Goal: Task Accomplishment & Management: Complete application form

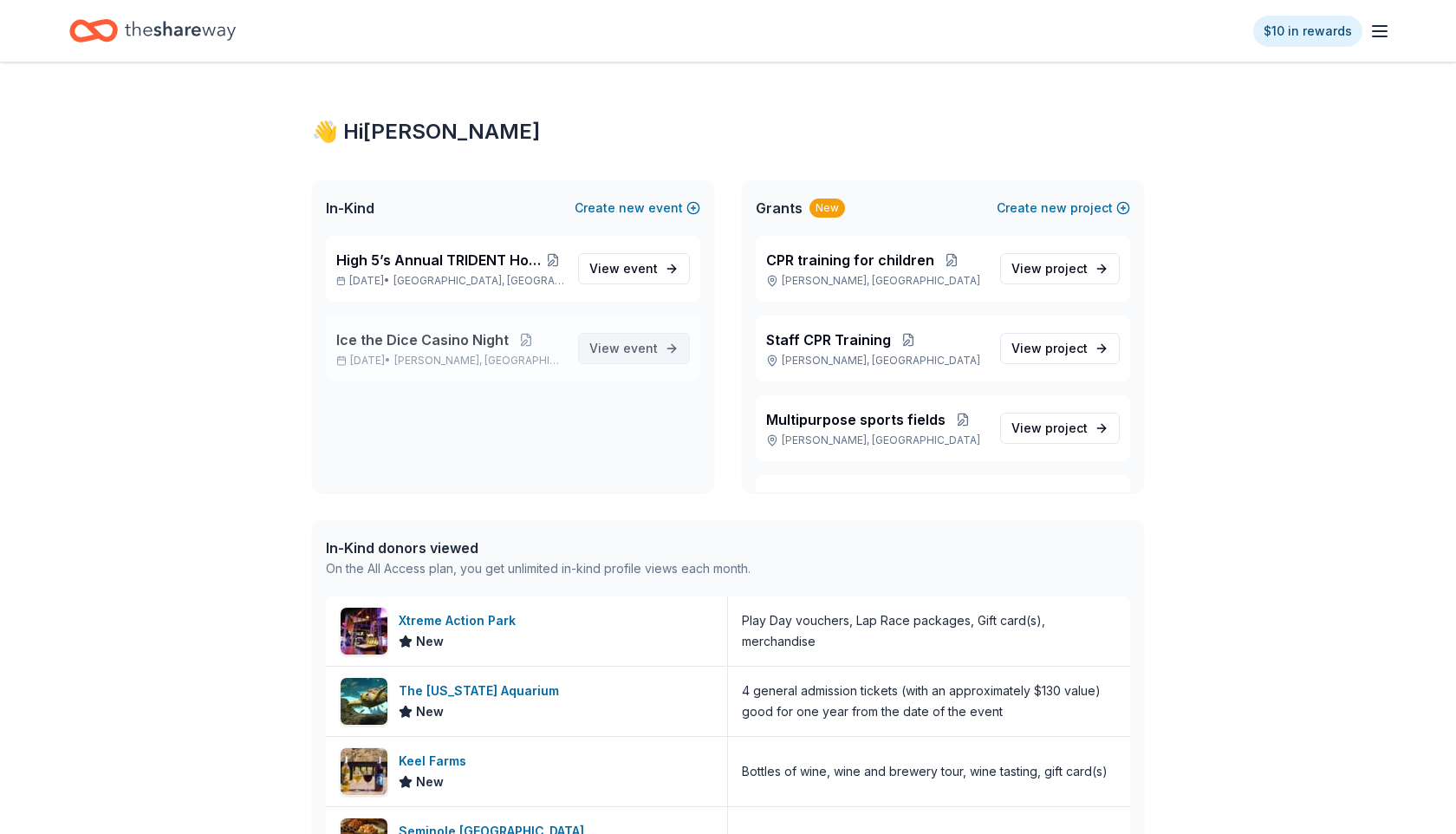
click at [635, 360] on link "View event" at bounding box center [634, 348] width 112 height 31
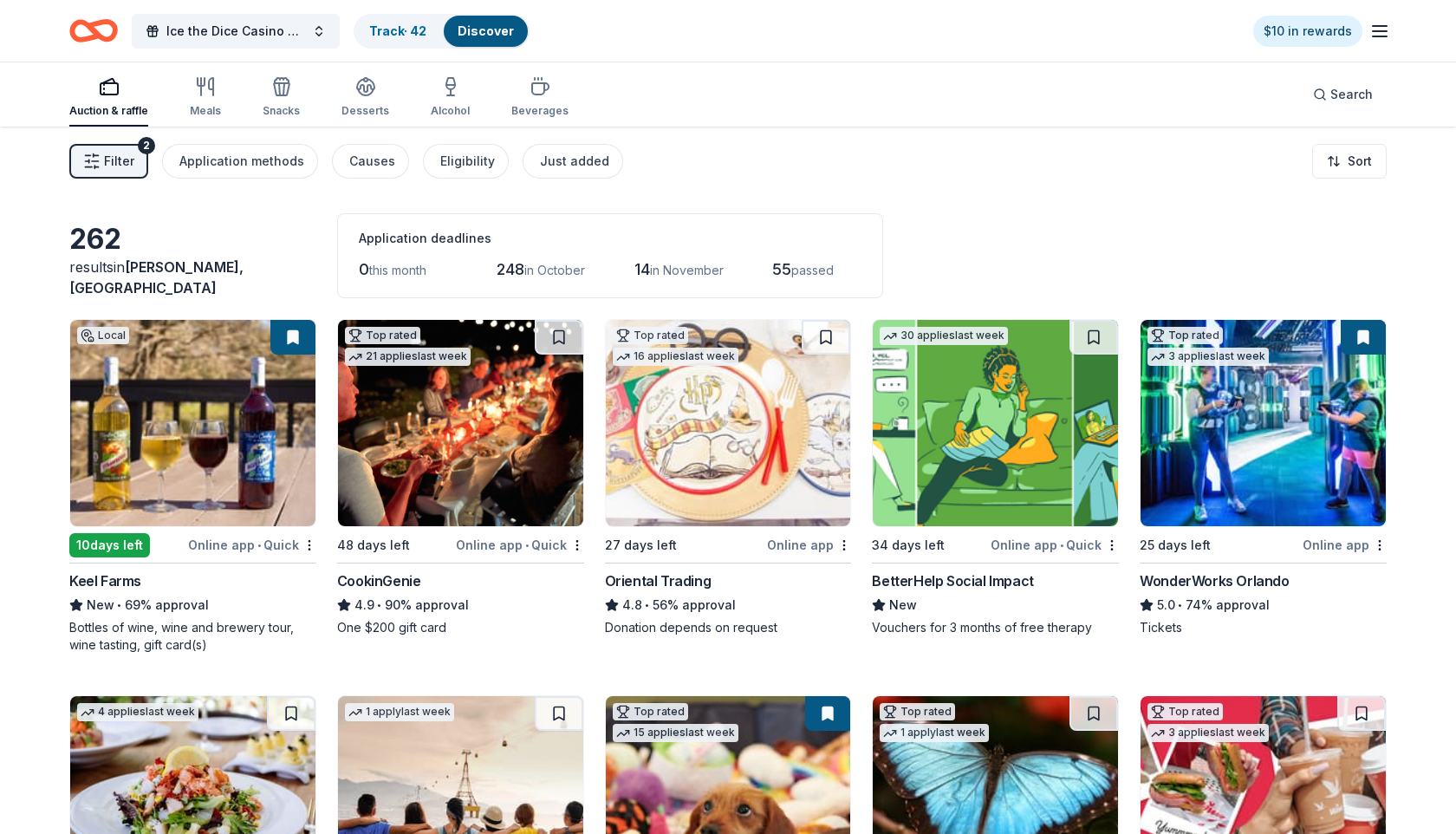
click at [124, 151] on span "Filter" at bounding box center [119, 160] width 30 height 20
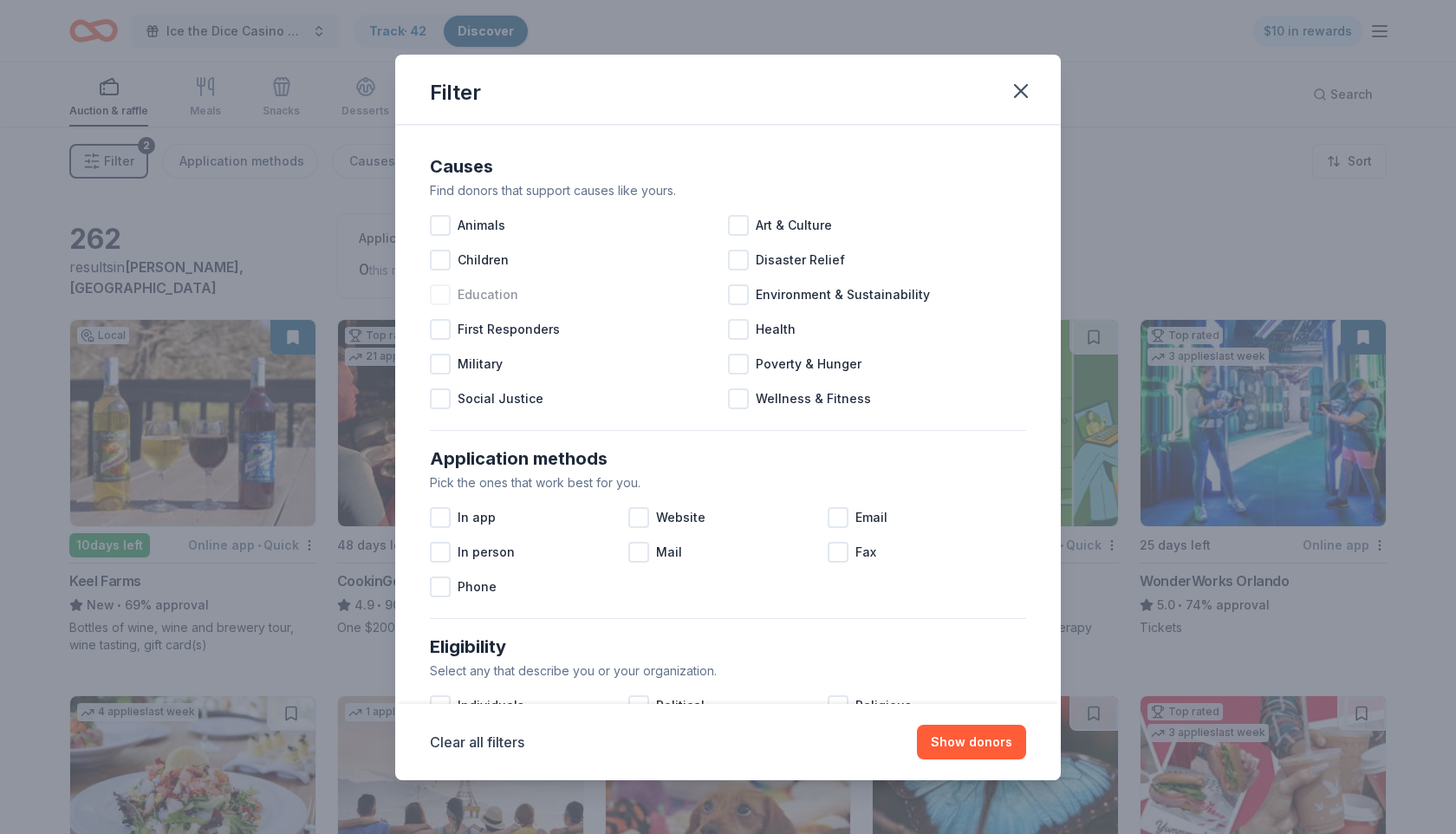
click at [445, 294] on div at bounding box center [440, 294] width 20 height 20
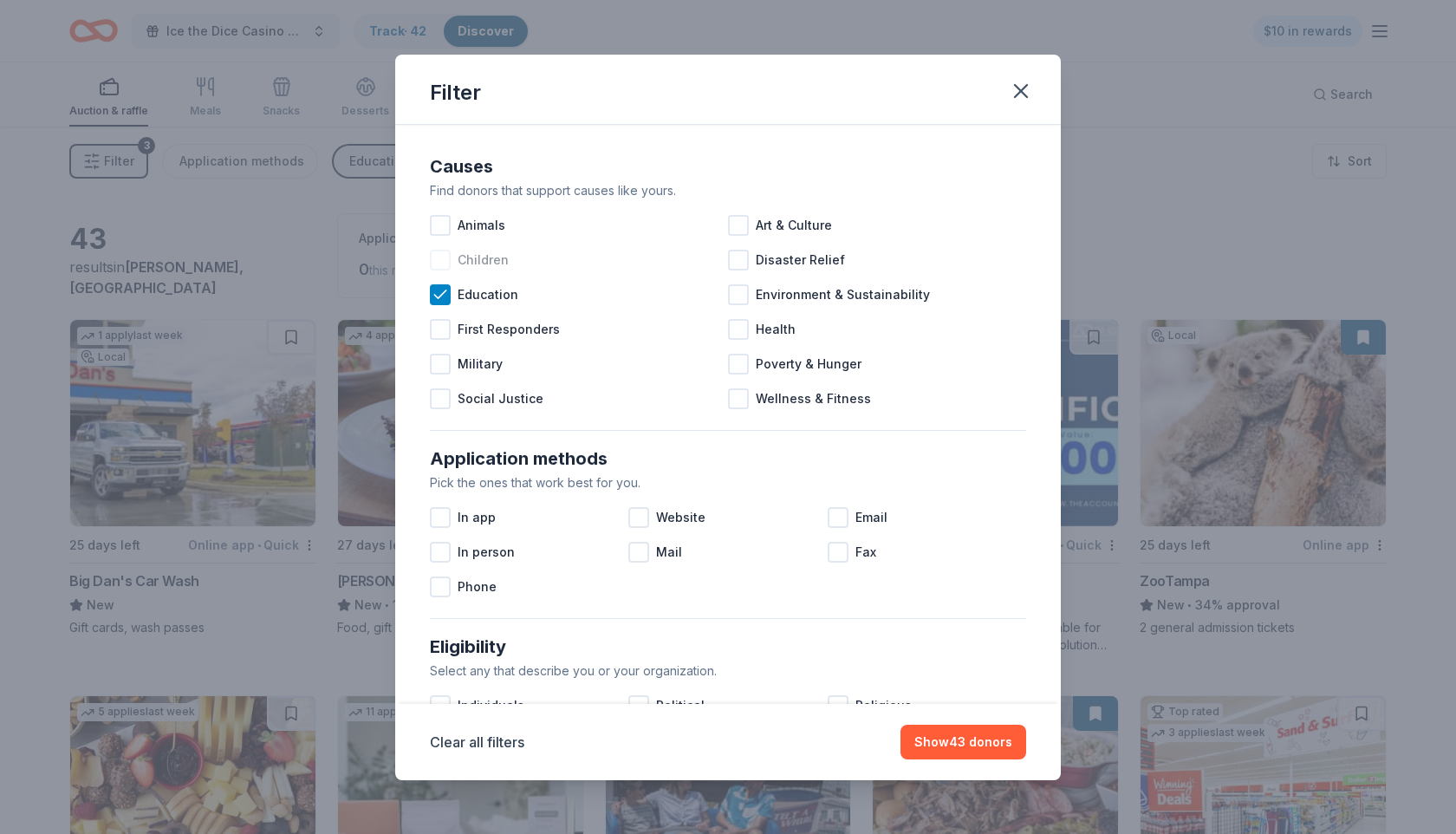
click at [441, 264] on div at bounding box center [440, 260] width 20 height 20
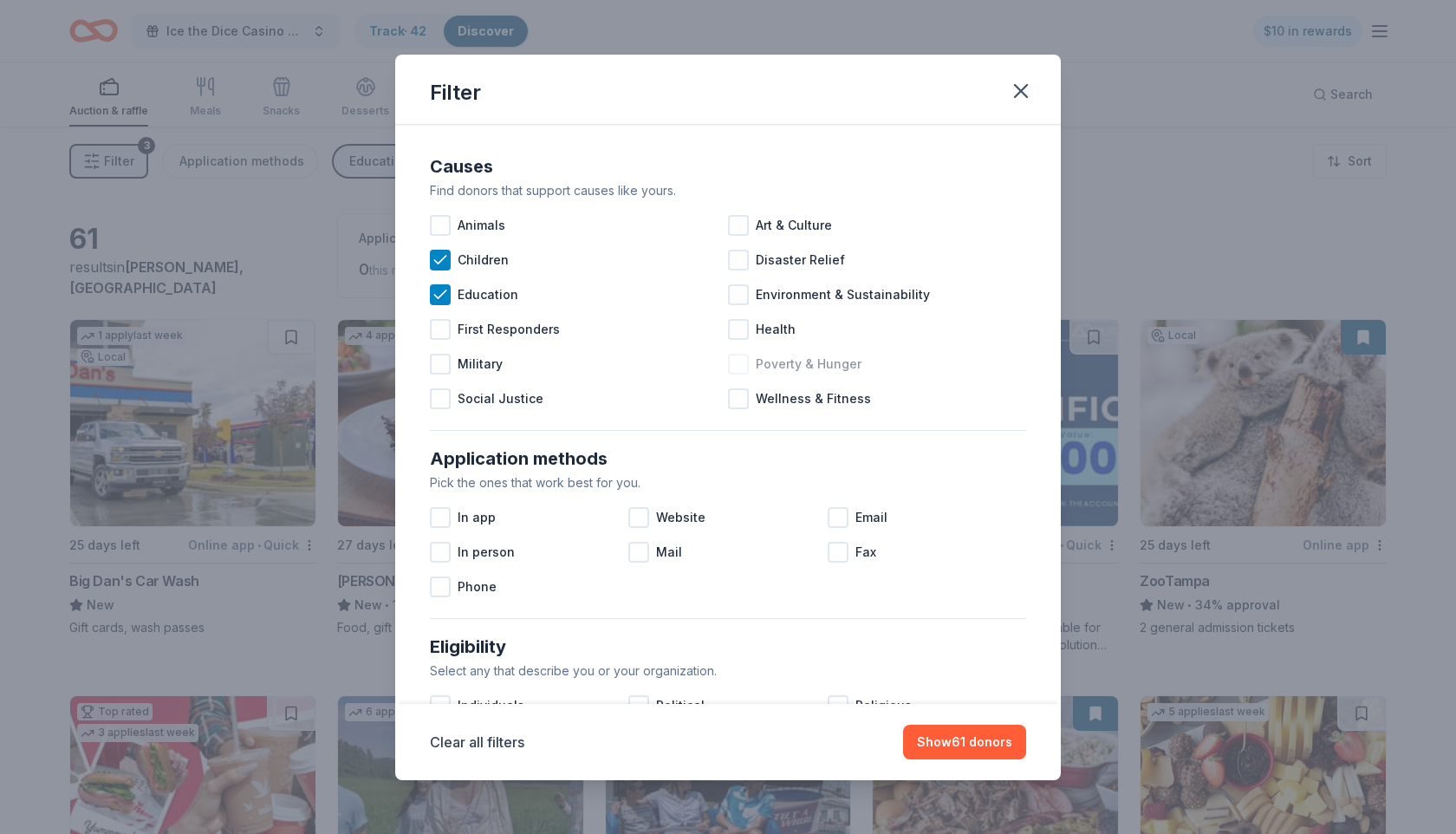
click at [740, 370] on div at bounding box center [738, 363] width 20 height 20
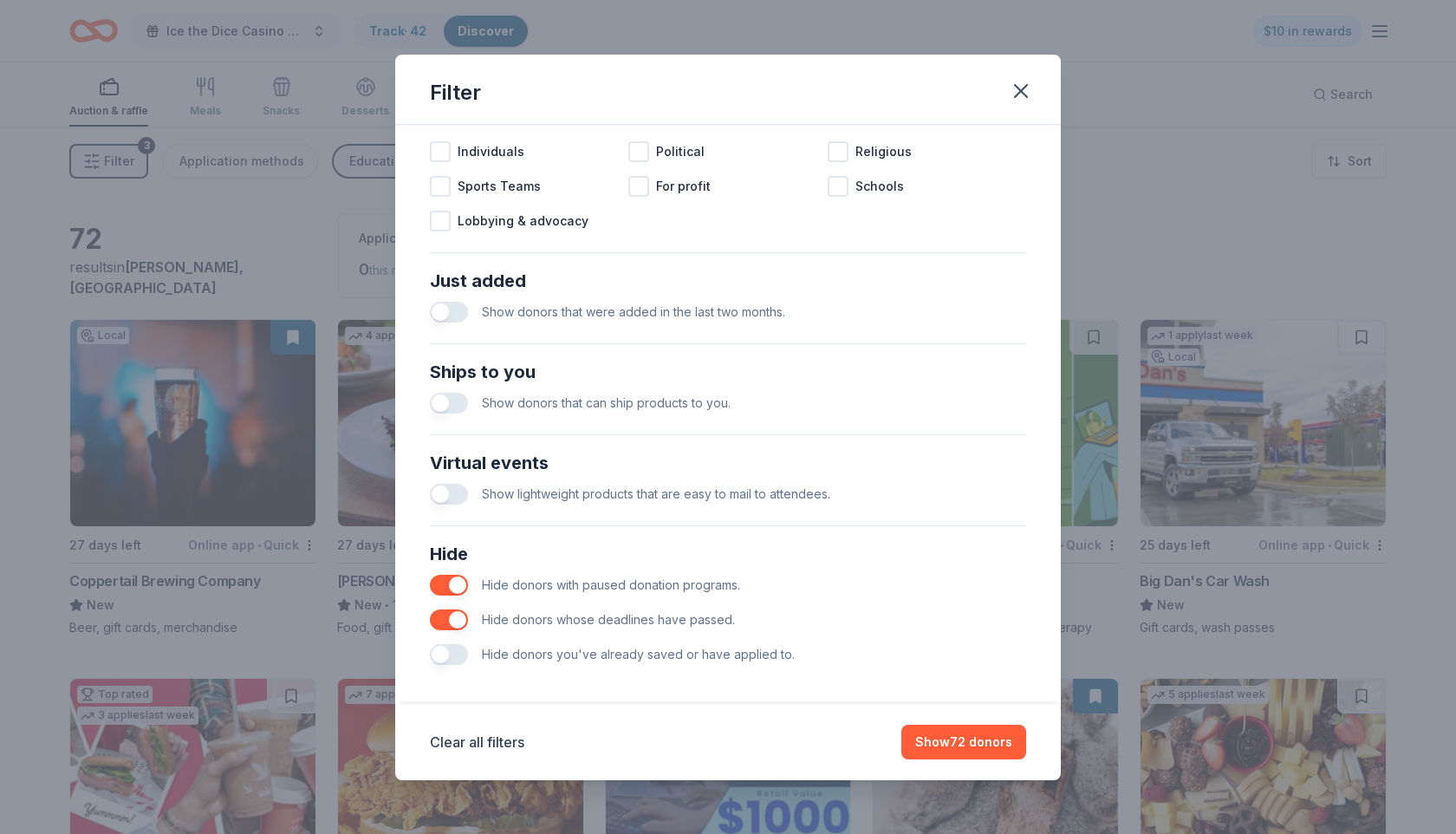
scroll to position [564, 0]
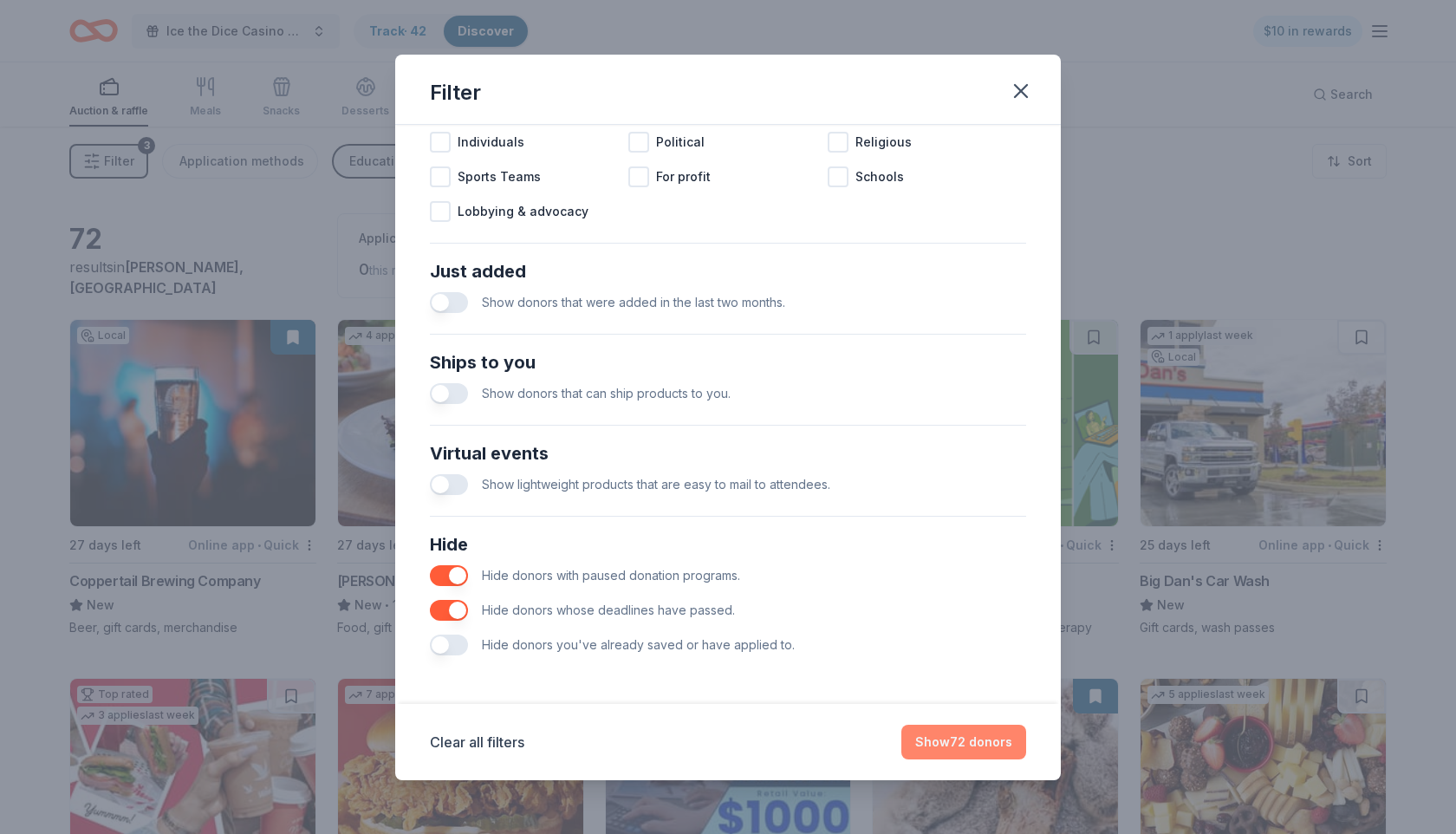
click at [932, 733] on button "Show 72 donors" at bounding box center [963, 742] width 125 height 35
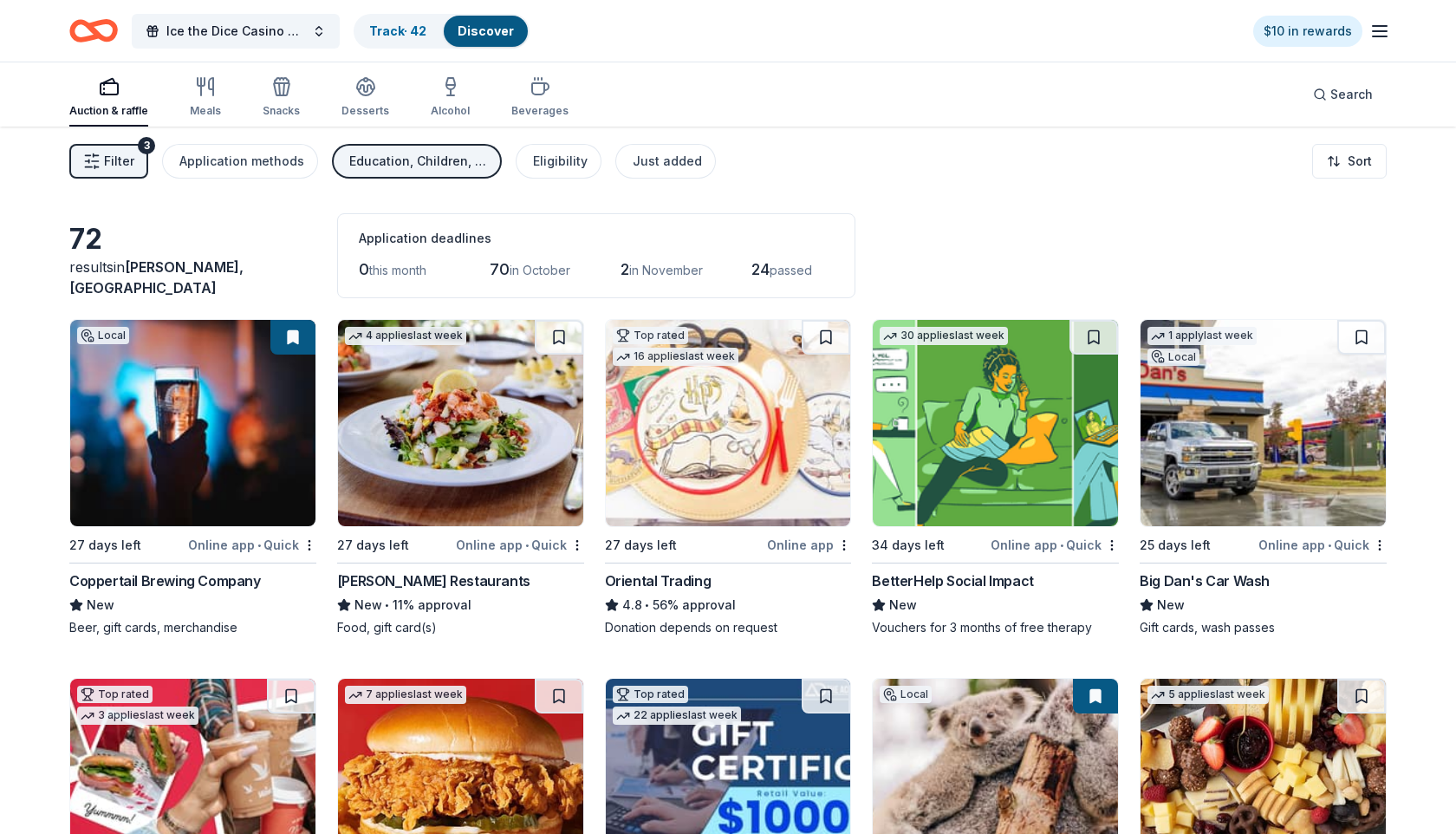
scroll to position [0, 0]
click at [163, 449] on img at bounding box center [192, 423] width 245 height 207
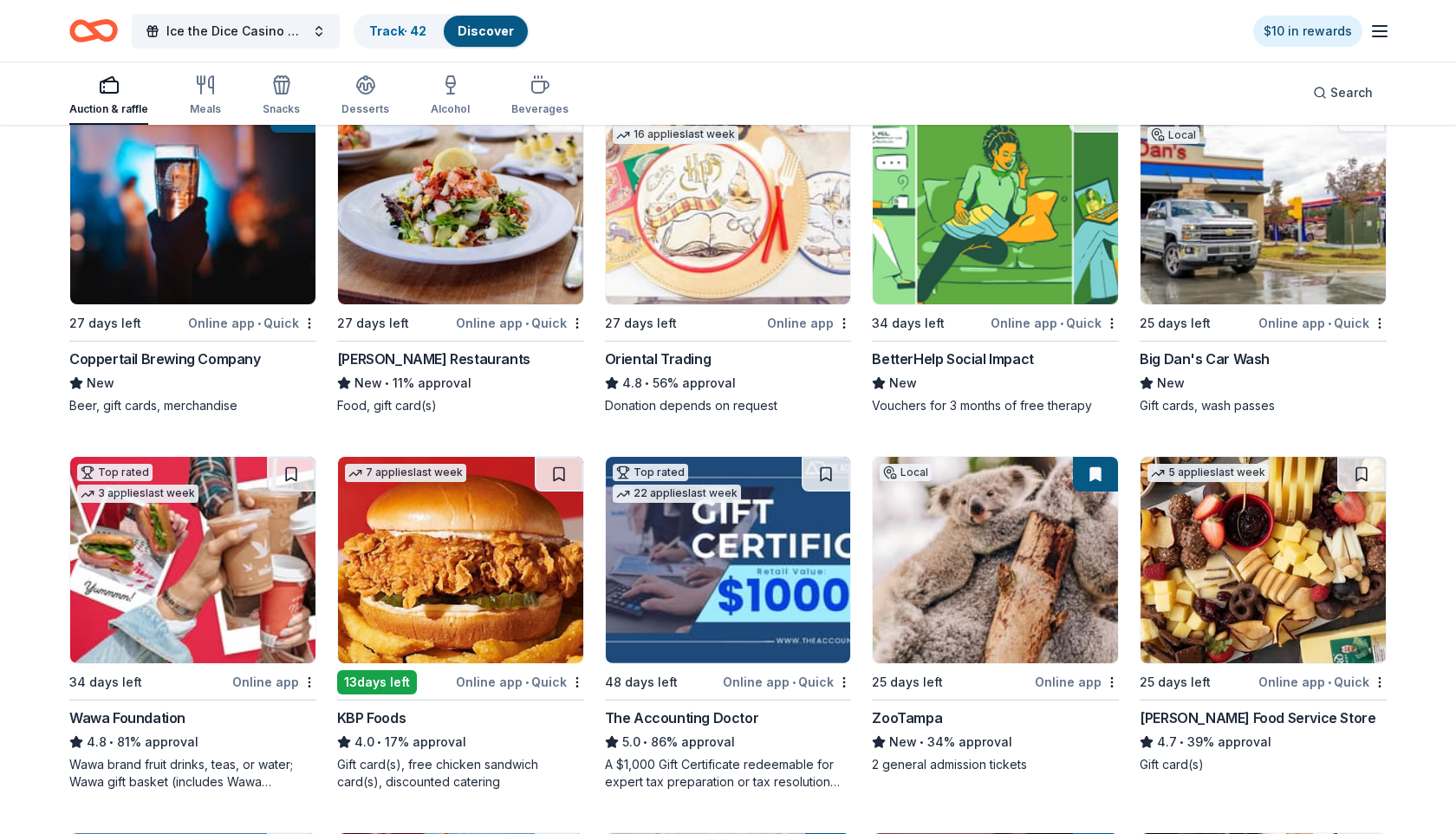
scroll to position [229, 0]
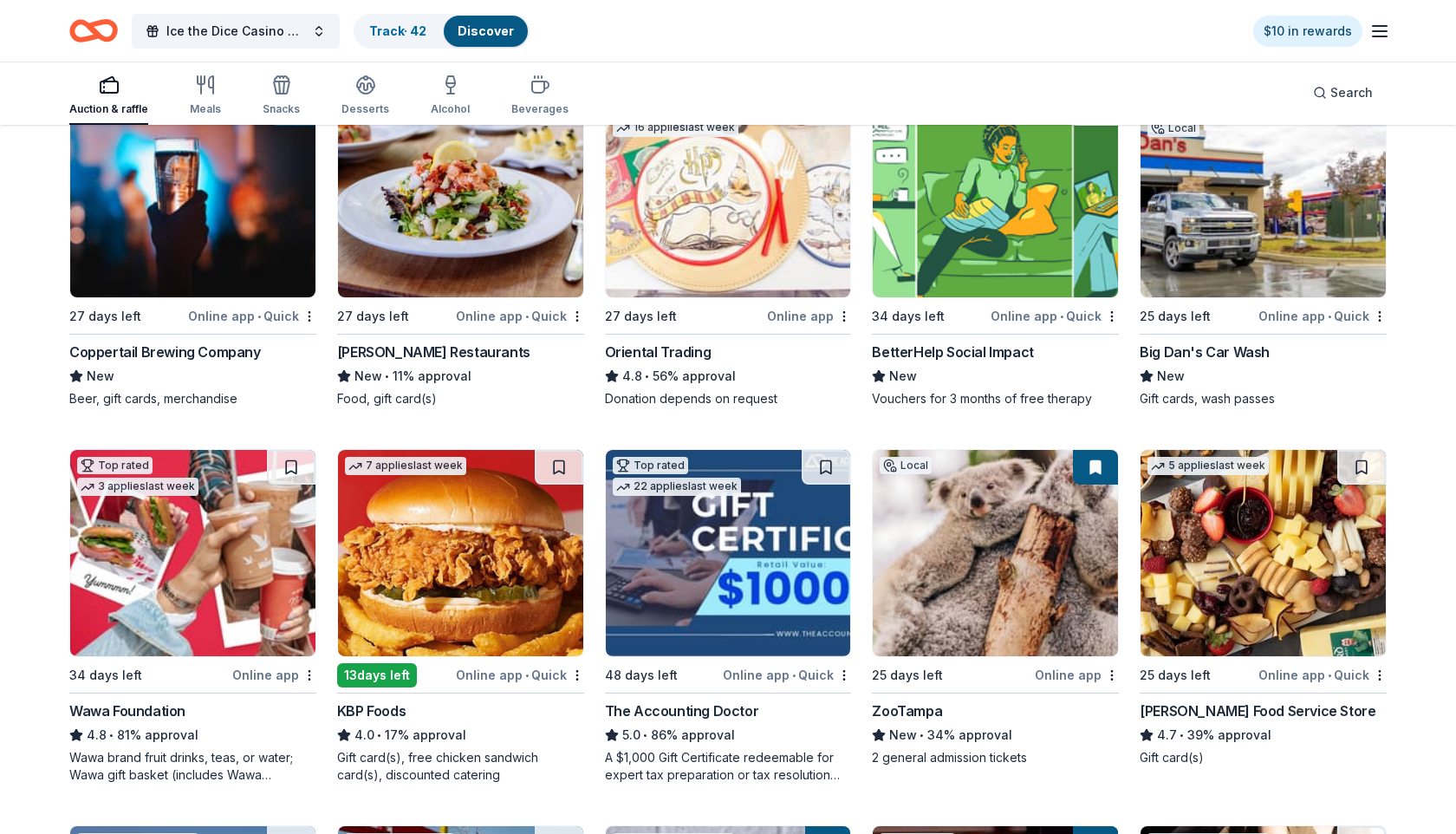
click at [909, 716] on div "ZooTampa" at bounding box center [907, 710] width 70 height 20
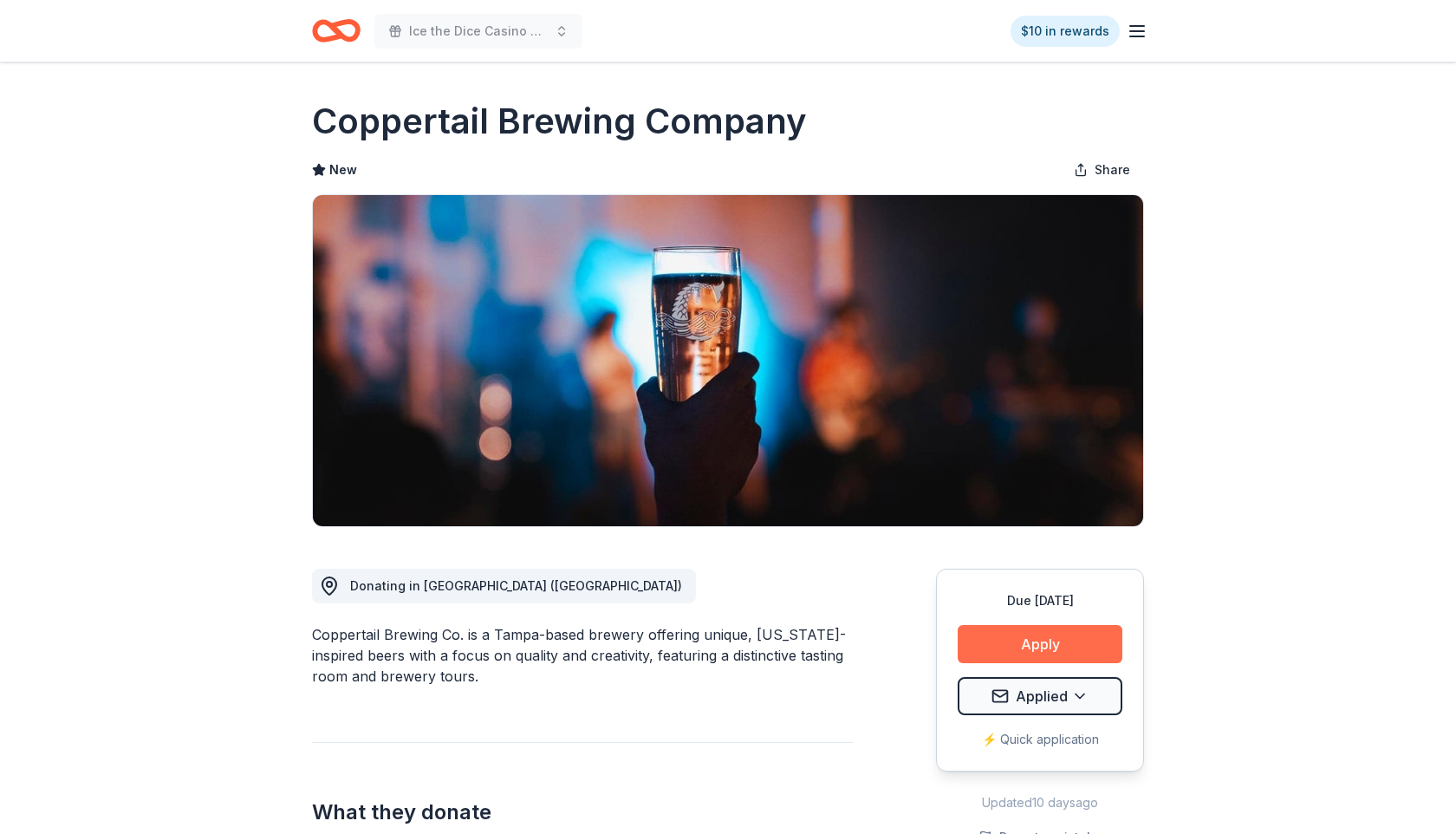
click at [1041, 643] on button "Apply" at bounding box center [1040, 643] width 165 height 38
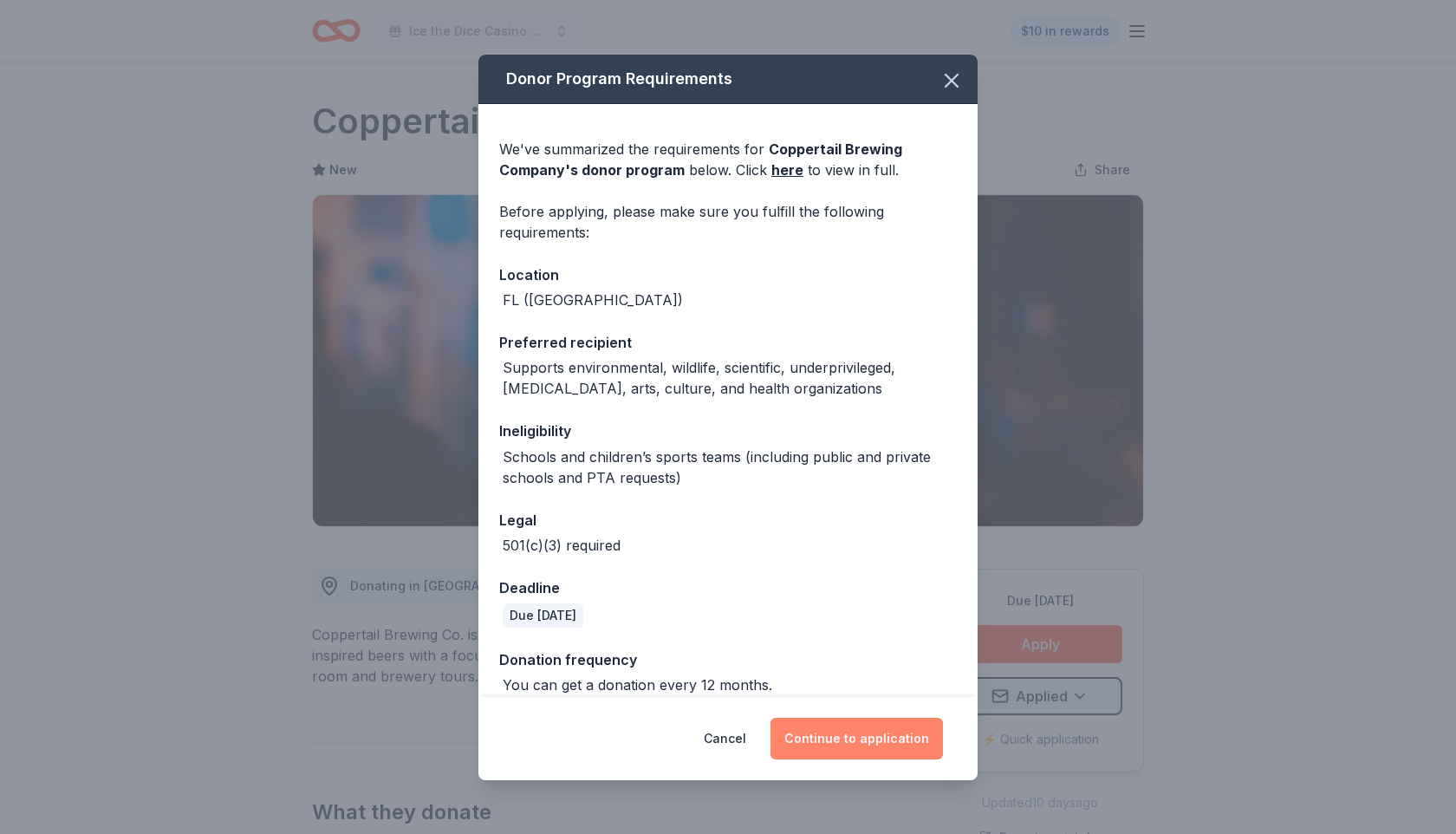
click at [853, 743] on button "Continue to application" at bounding box center [857, 738] width 173 height 42
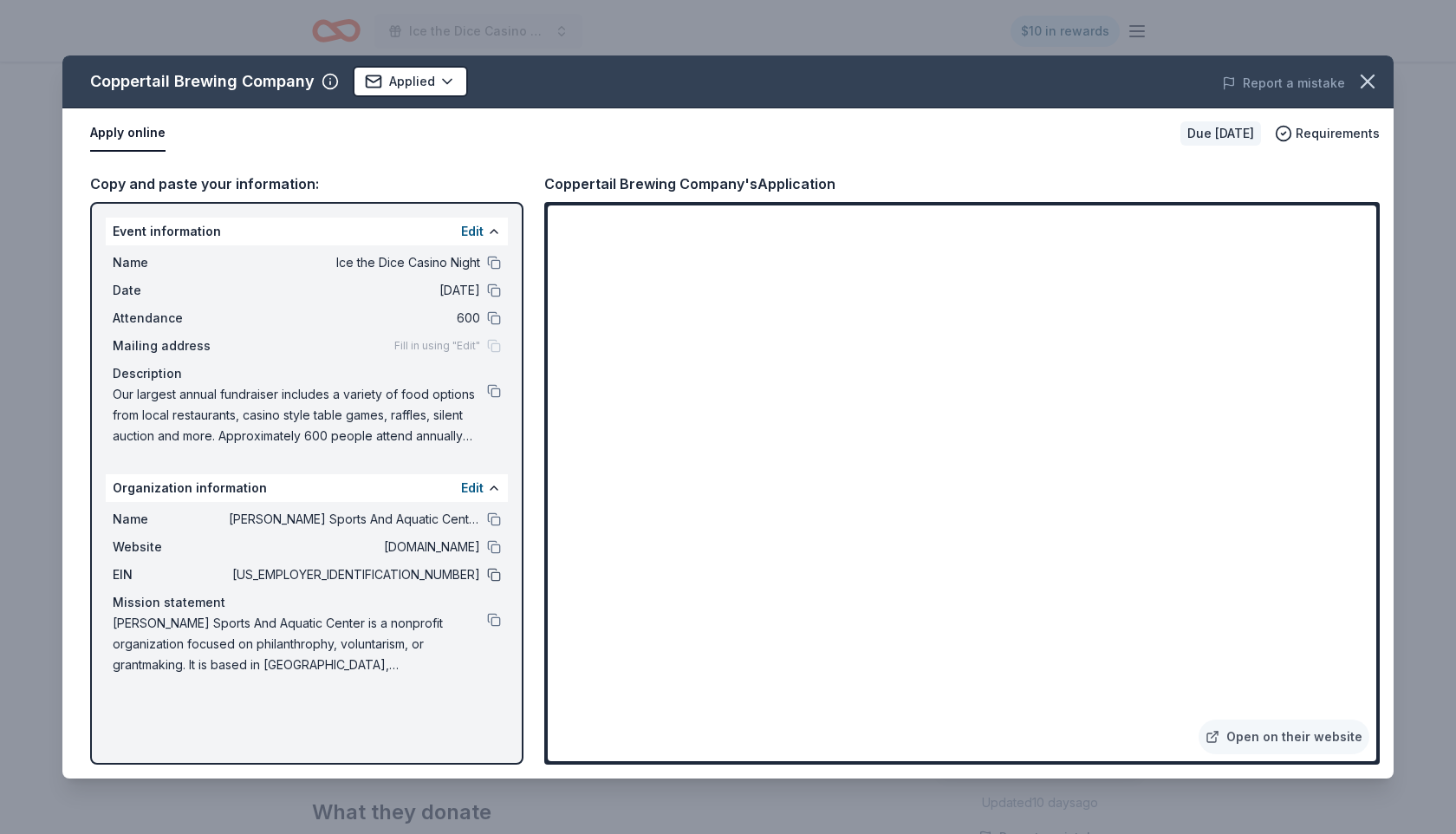
click at [494, 574] on button at bounding box center [494, 575] width 14 height 14
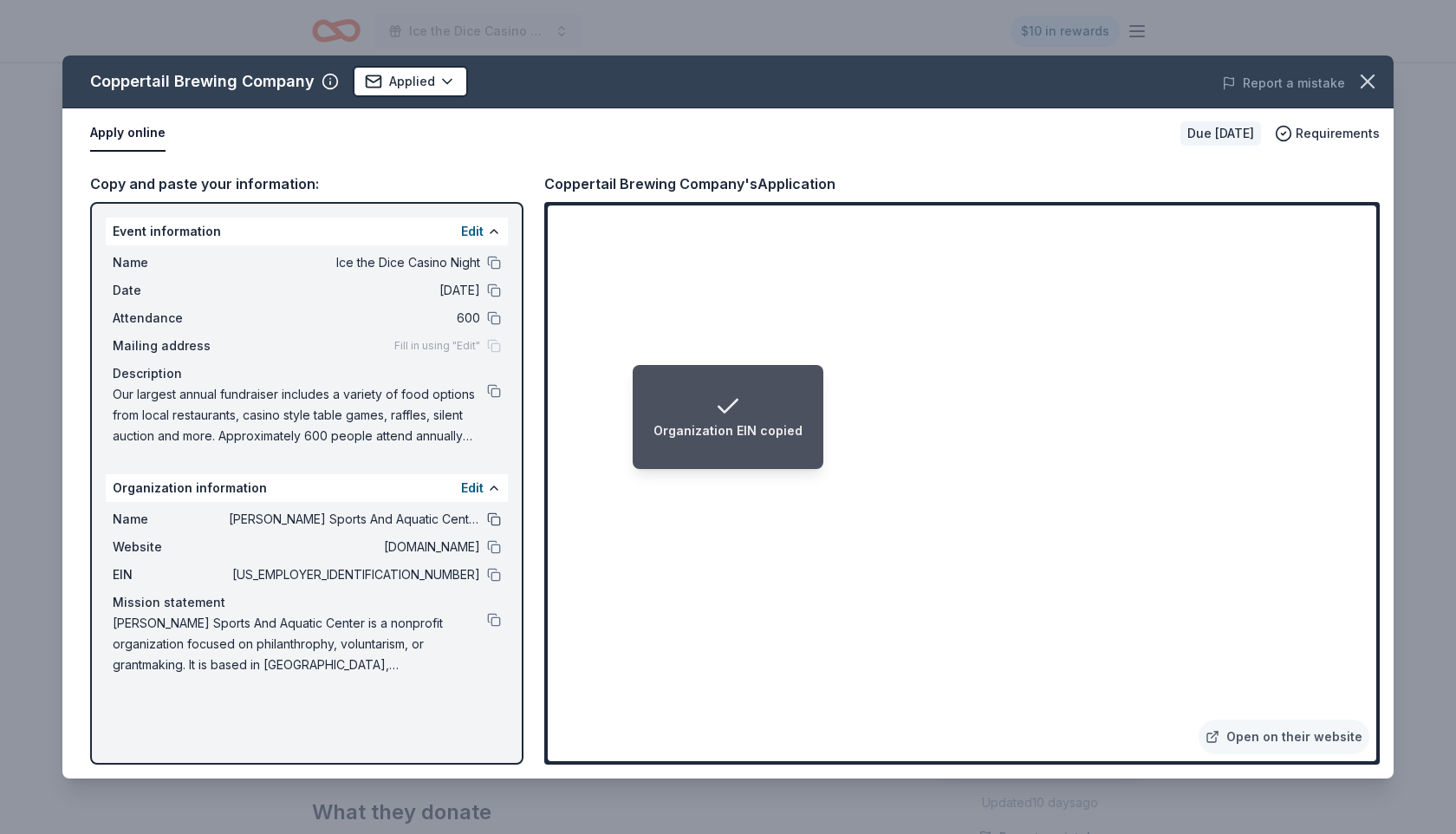
click at [498, 518] on button at bounding box center [494, 519] width 14 height 14
click at [1372, 86] on icon "button" at bounding box center [1368, 82] width 12 height 12
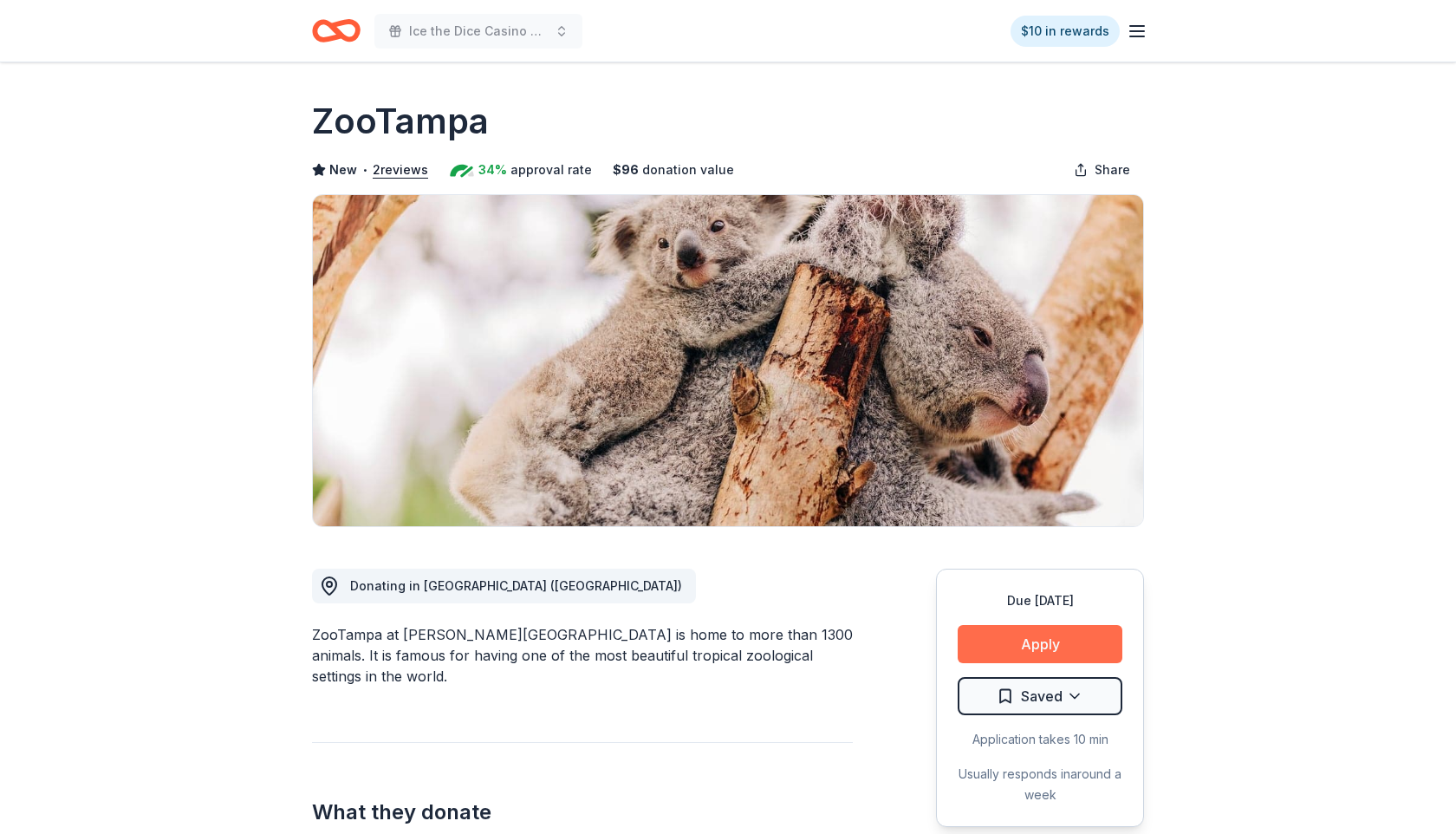
click at [1023, 648] on button "Apply" at bounding box center [1040, 643] width 165 height 38
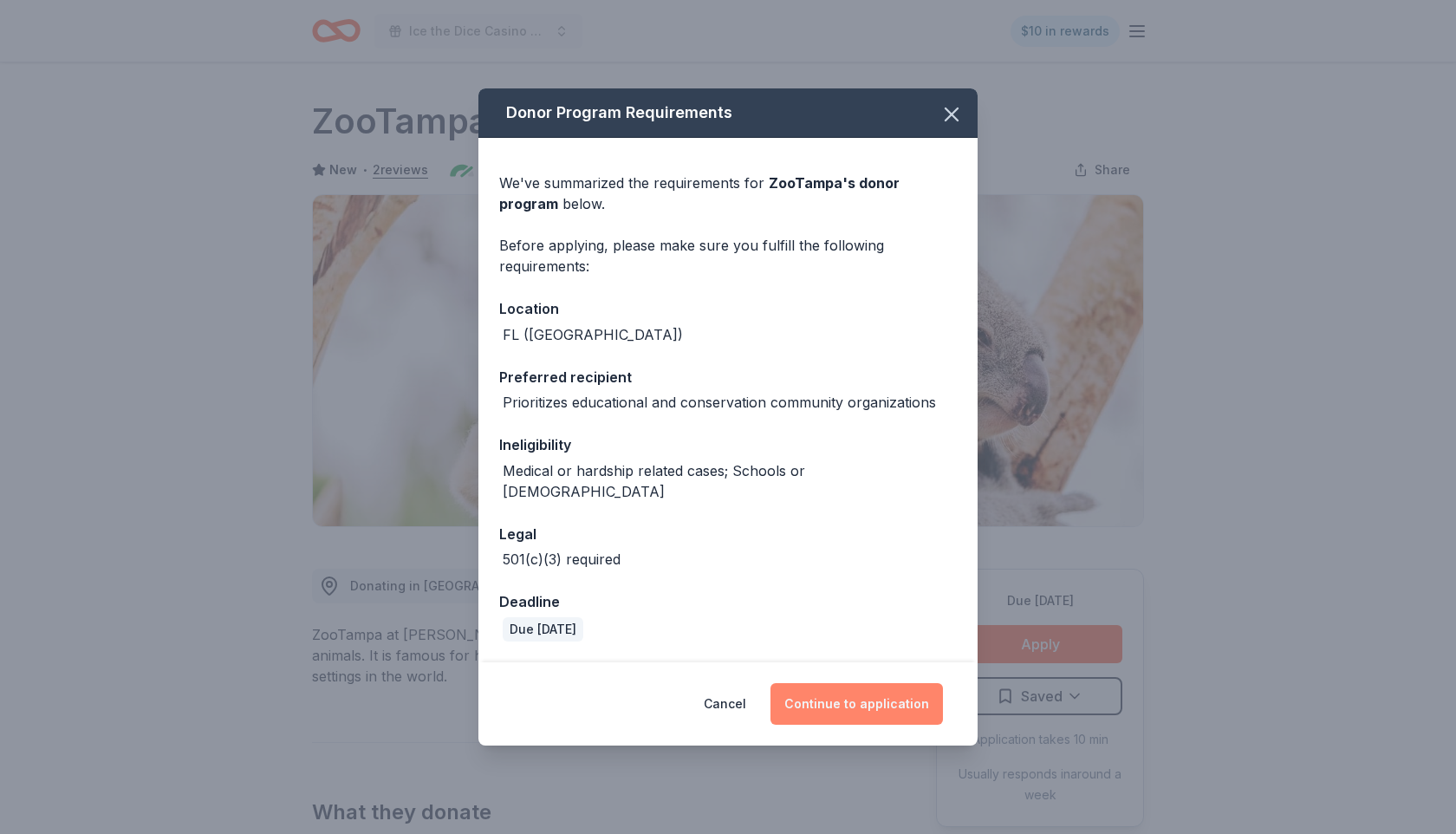
click at [855, 692] on button "Continue to application" at bounding box center [857, 704] width 173 height 42
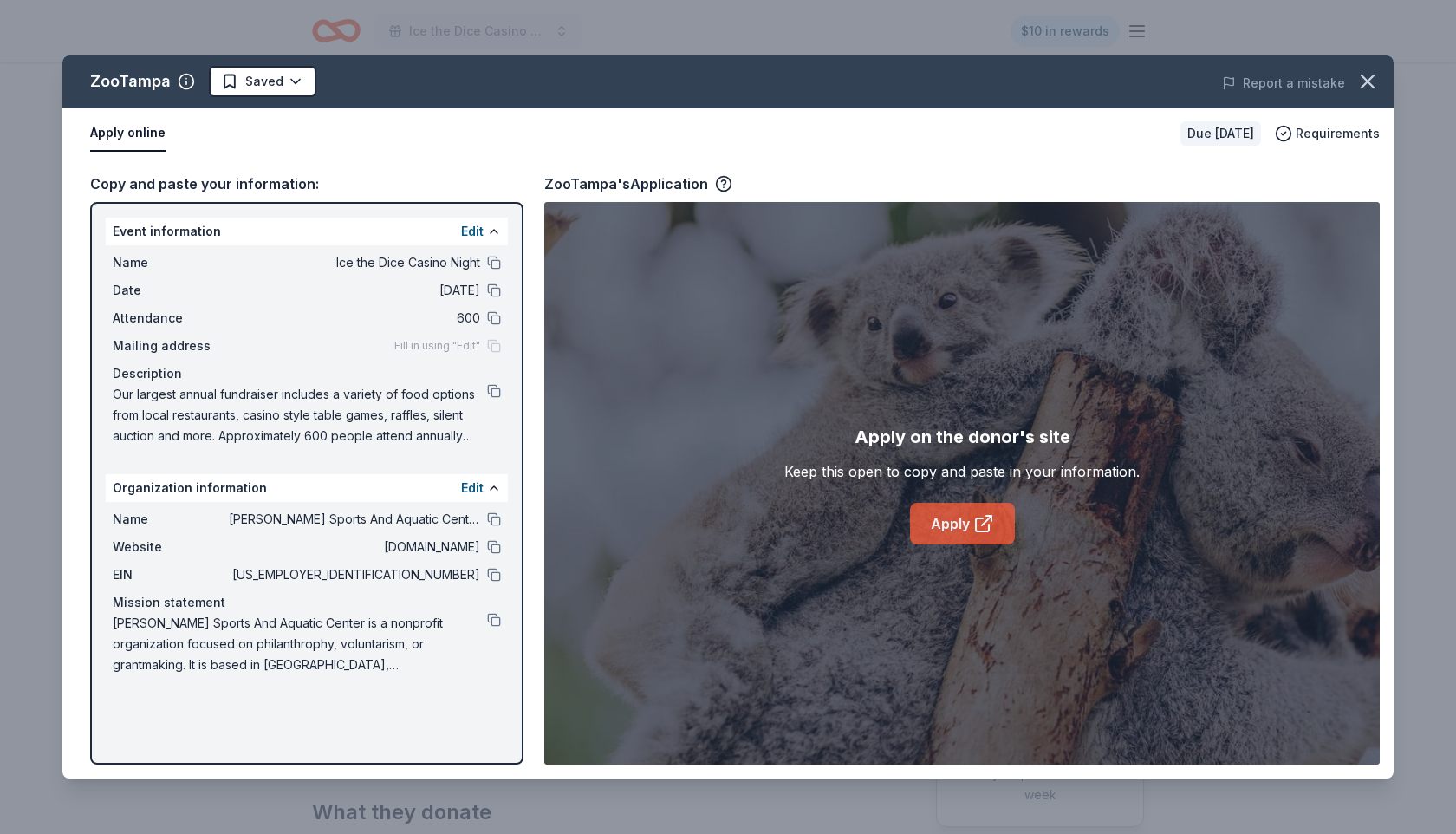
click at [966, 533] on link "Apply" at bounding box center [962, 523] width 105 height 42
click at [1370, 81] on icon "button" at bounding box center [1367, 81] width 24 height 24
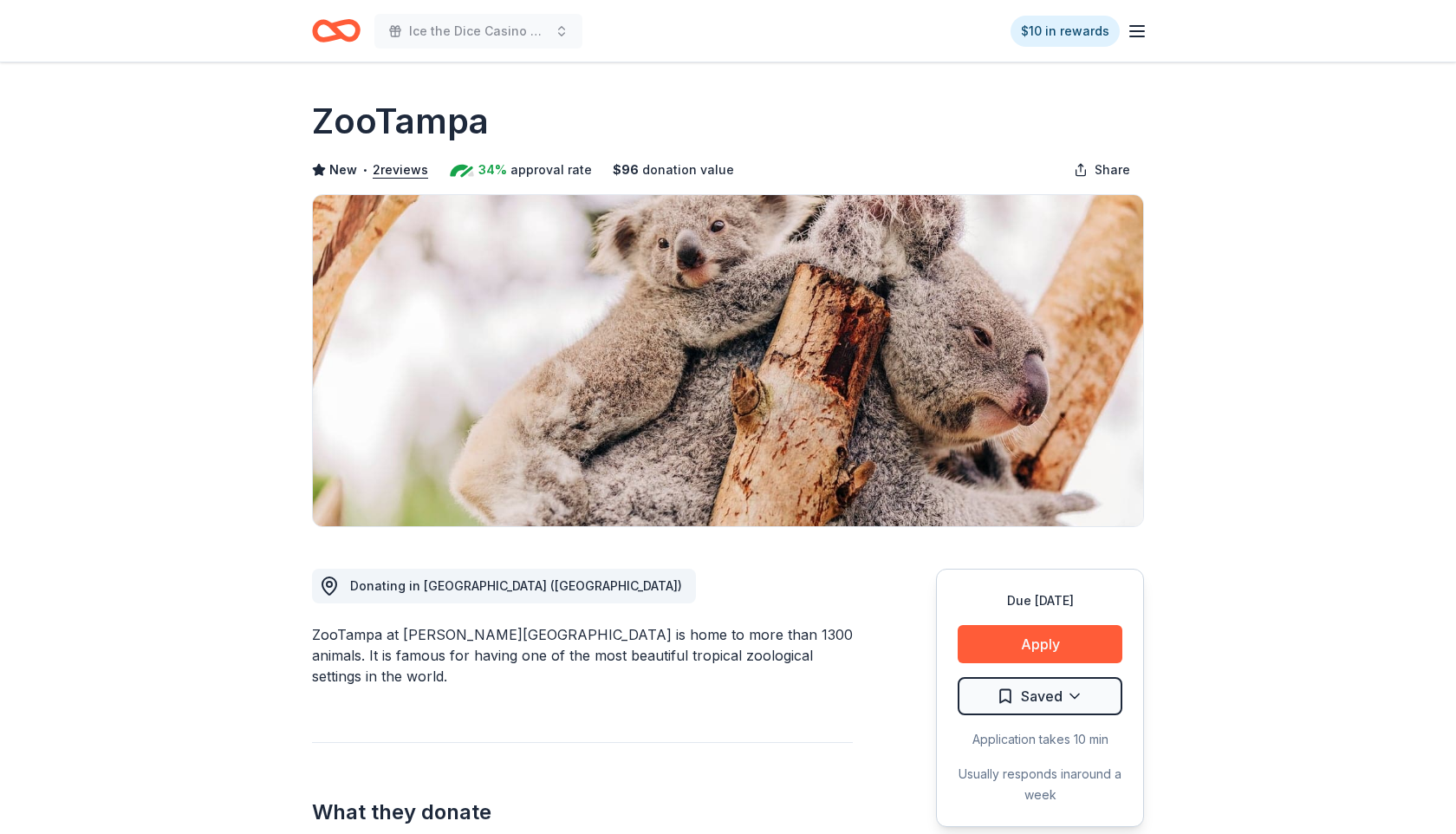
click at [333, 27] on icon "Home" at bounding box center [345, 30] width 27 height 18
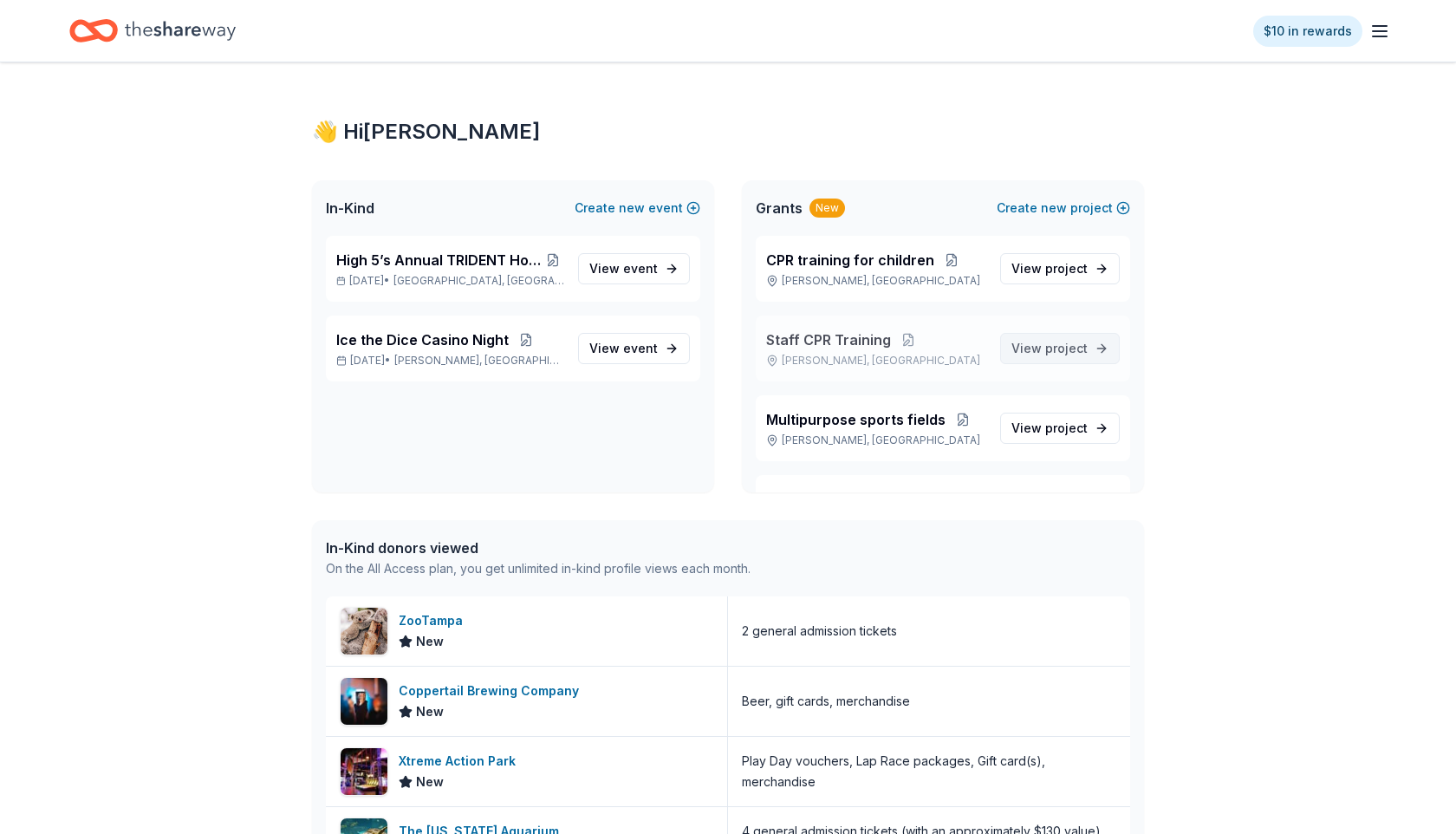
click at [1048, 353] on span "project" at bounding box center [1067, 347] width 43 height 15
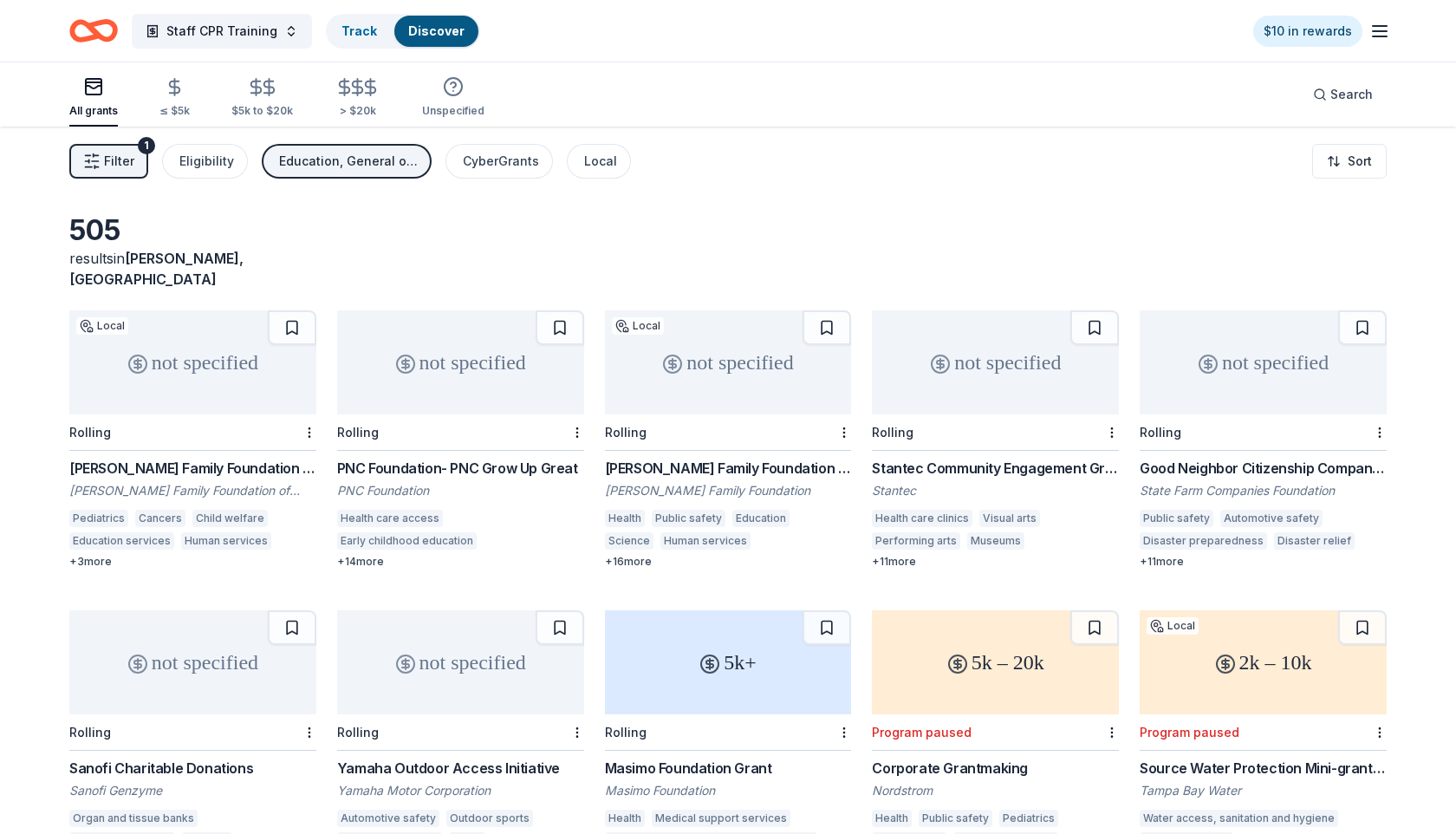
click at [87, 39] on icon "Home" at bounding box center [85, 30] width 27 height 18
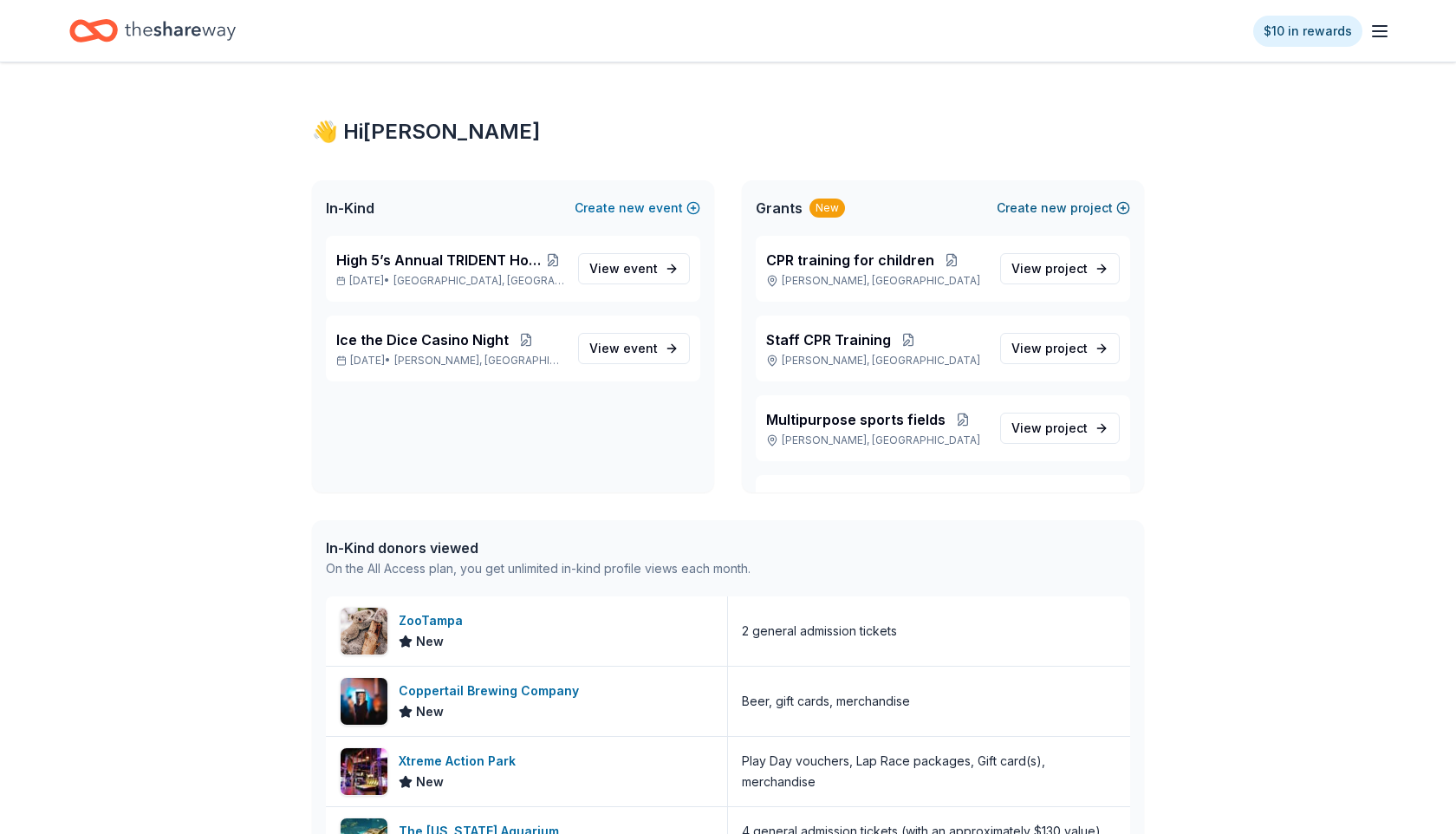
click at [1094, 204] on button "Create new project" at bounding box center [1063, 207] width 134 height 20
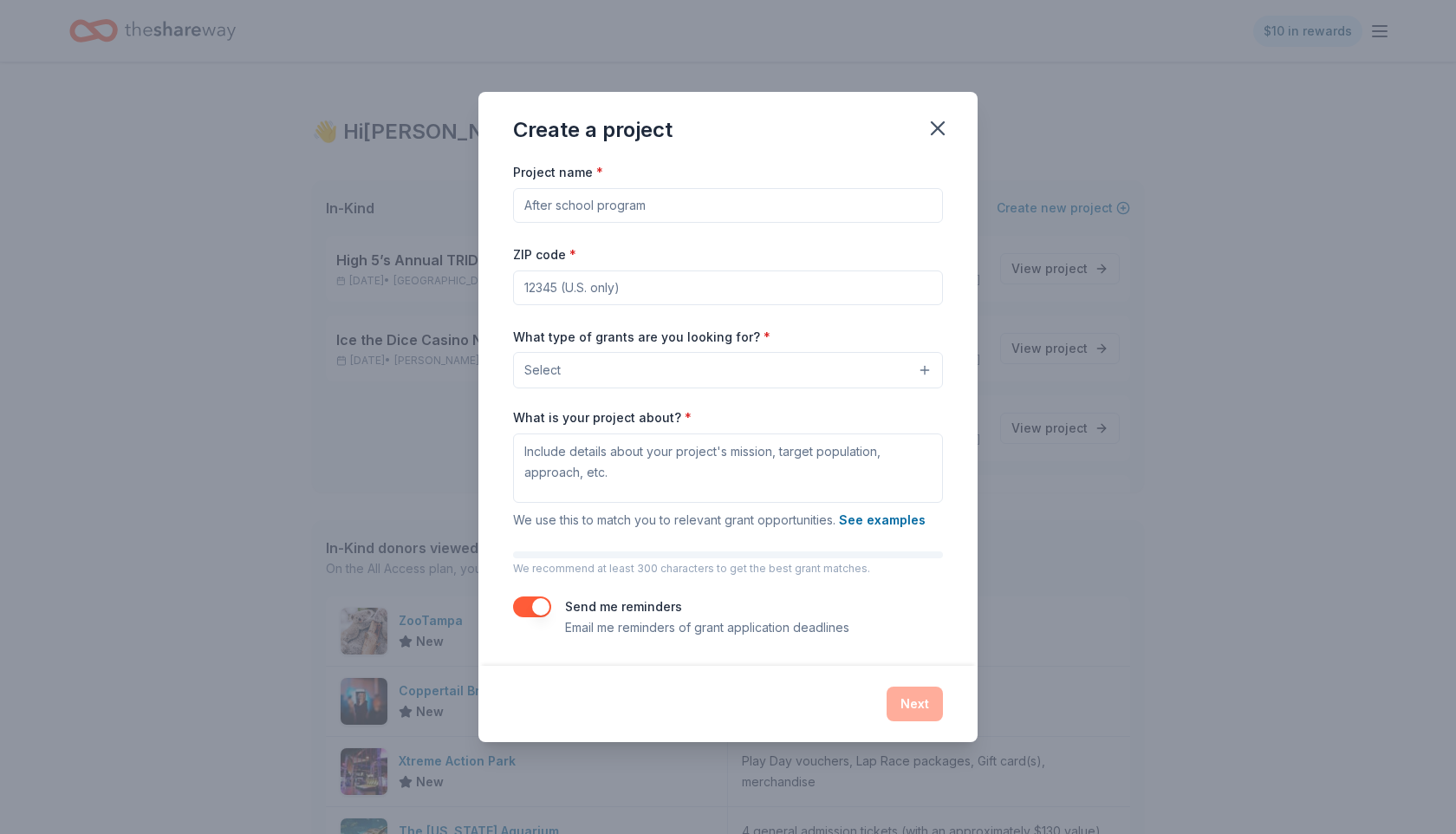
click at [651, 209] on input "Project name *" at bounding box center [728, 205] width 430 height 35
type input "After School Snacks"
click at [572, 300] on input "ZIP code *" at bounding box center [728, 287] width 430 height 35
type input "33511"
click at [533, 375] on span "Select" at bounding box center [542, 370] width 36 height 20
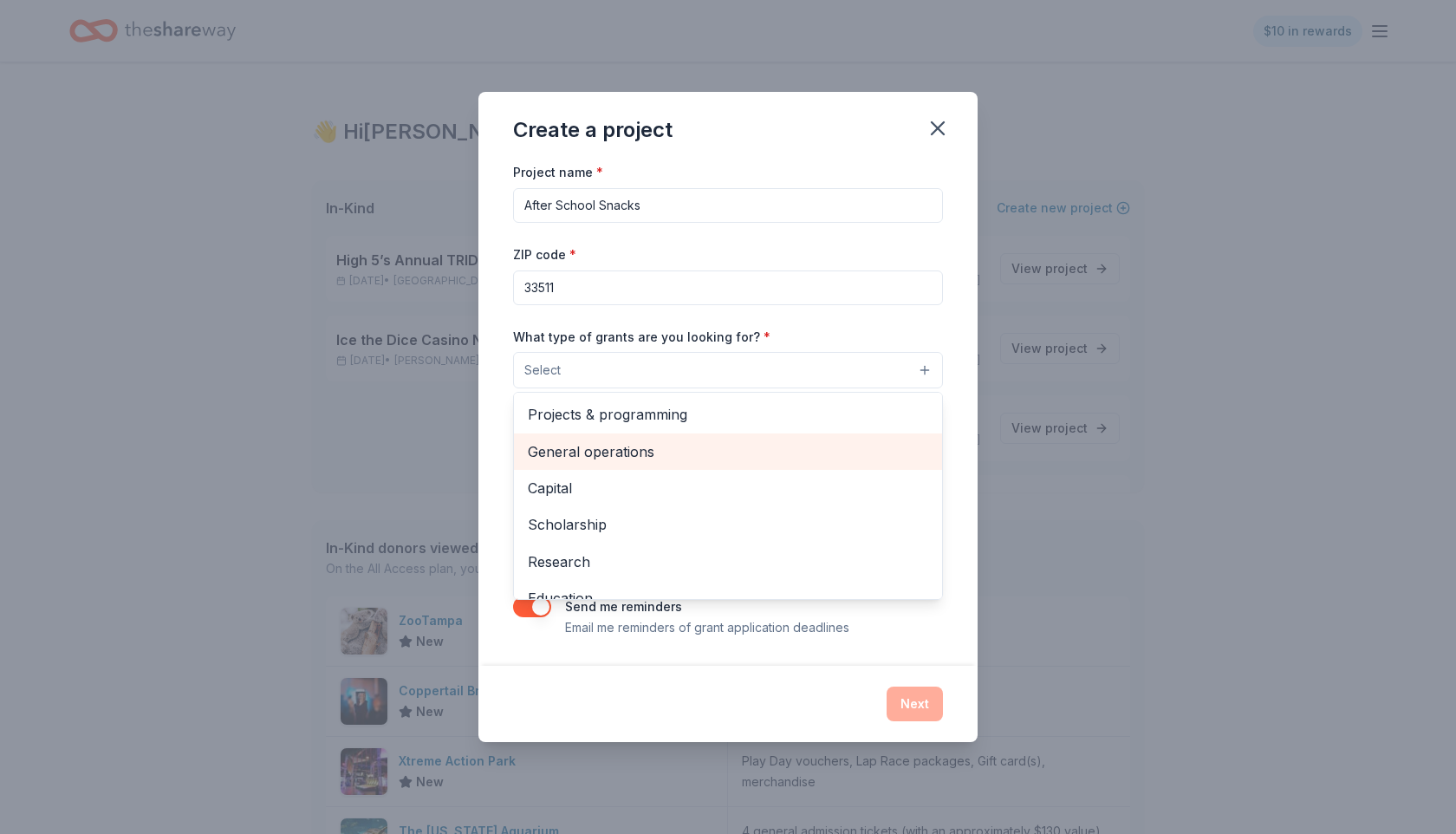
click at [607, 451] on span "General operations" at bounding box center [728, 451] width 401 height 22
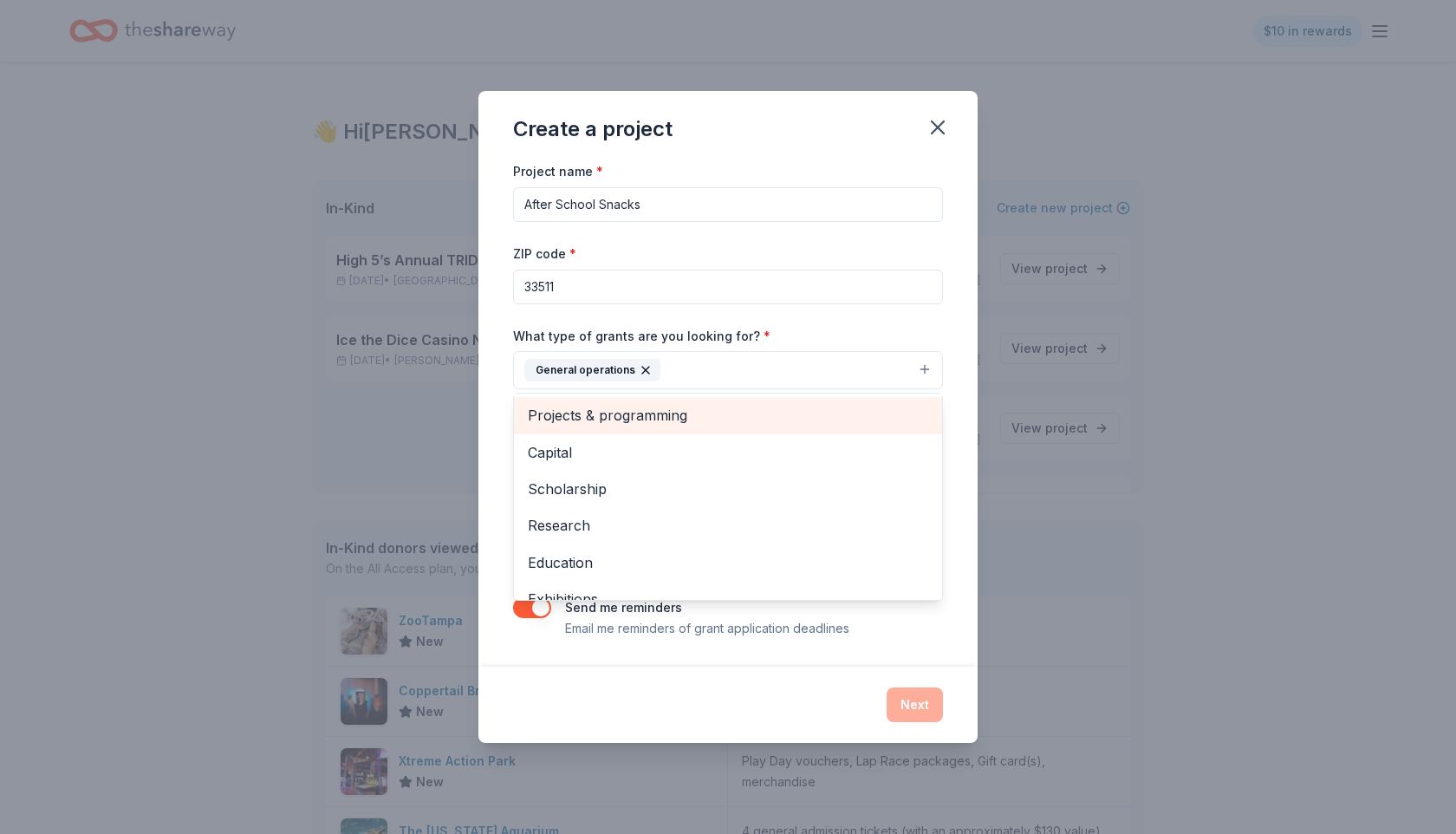
click at [682, 415] on span "Projects & programming" at bounding box center [728, 415] width 401 height 22
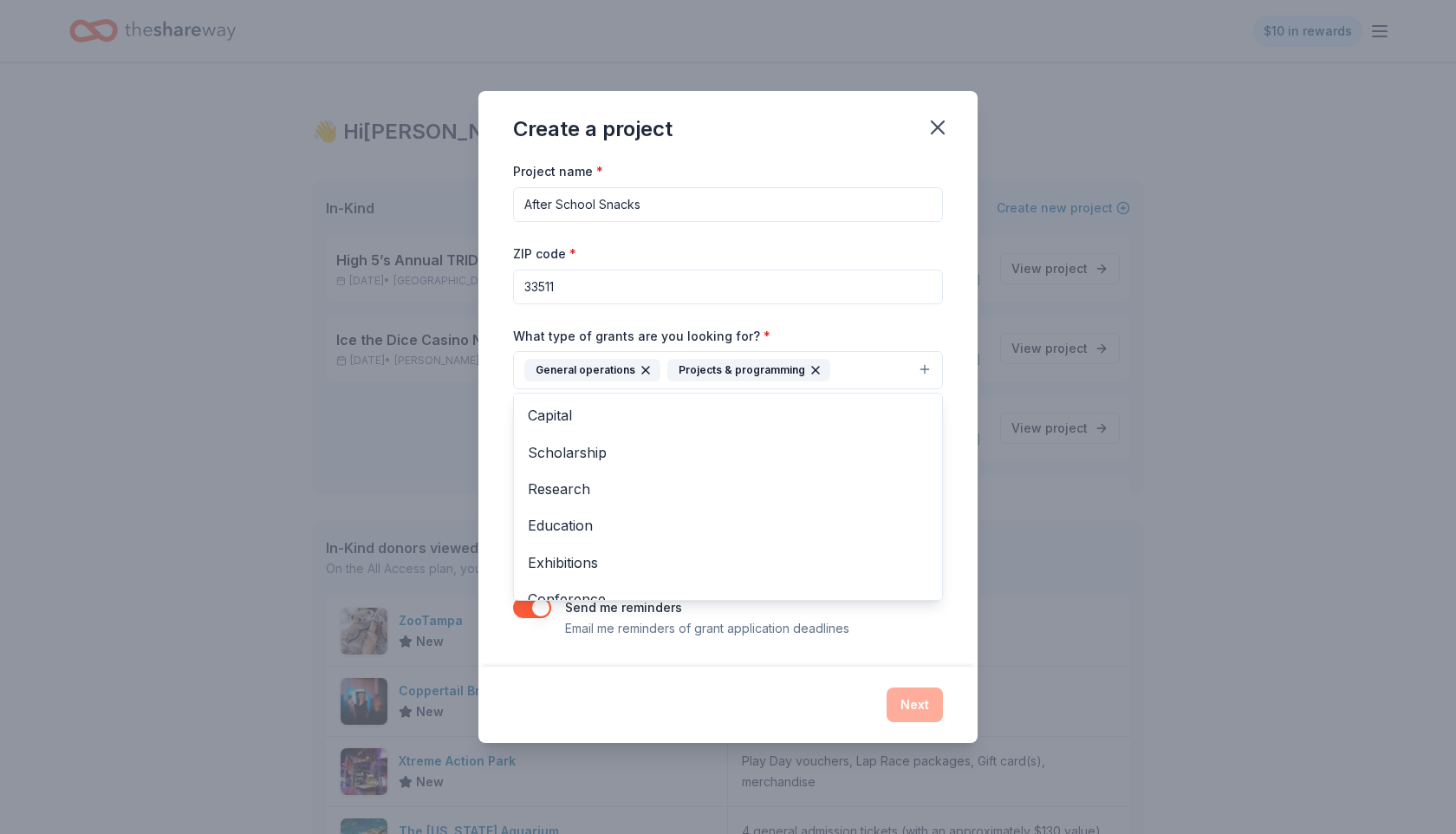
click at [497, 400] on div "Project name * After School Snacks ZIP code * 33511 What type of grants are you…" at bounding box center [728, 413] width 499 height 505
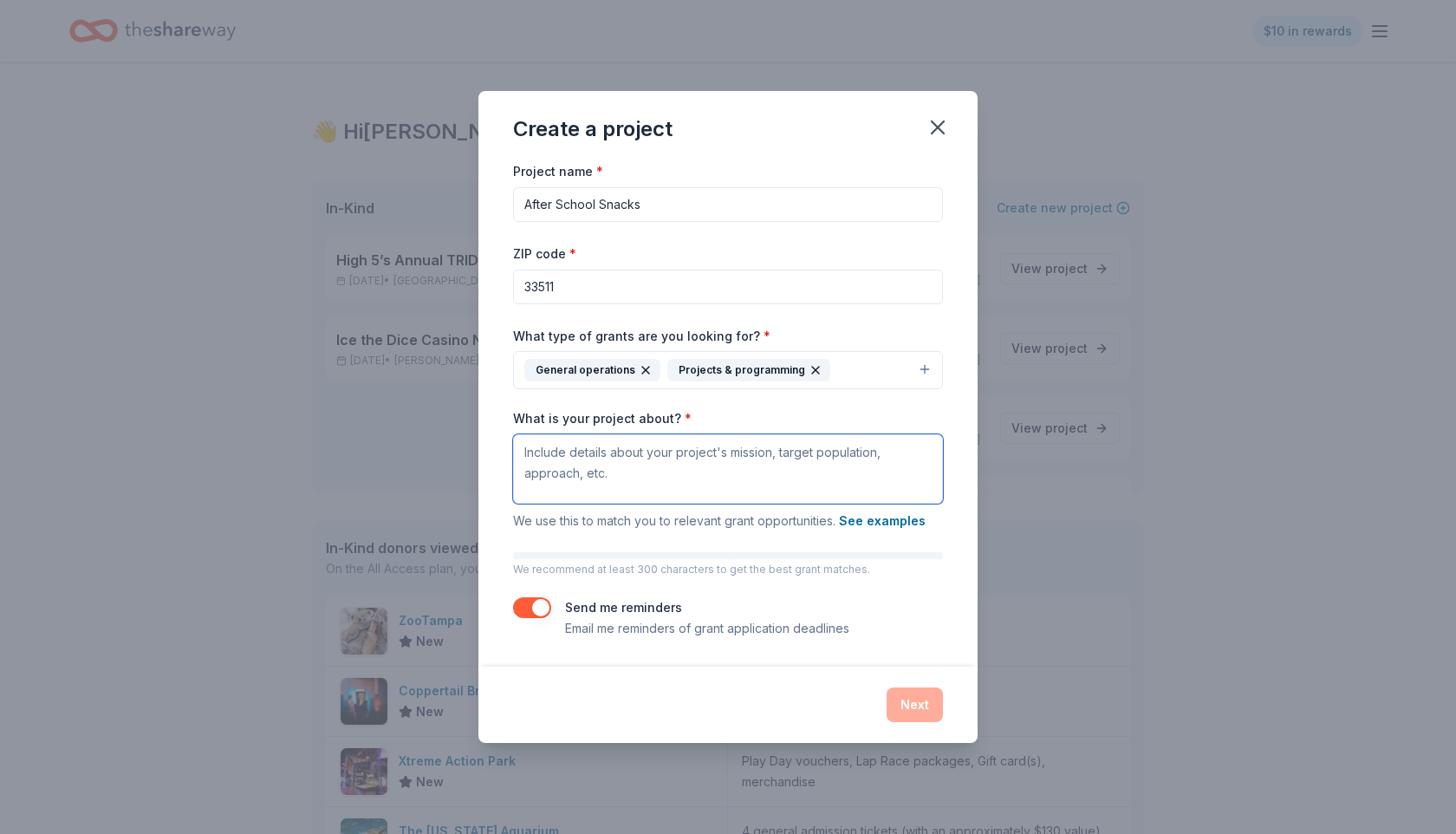
click at [555, 472] on textarea "What is your project about? *" at bounding box center [728, 469] width 430 height 69
click at [736, 456] on textarea "We serve approximately 700 children in our after school program. We are require…" at bounding box center [728, 469] width 430 height 69
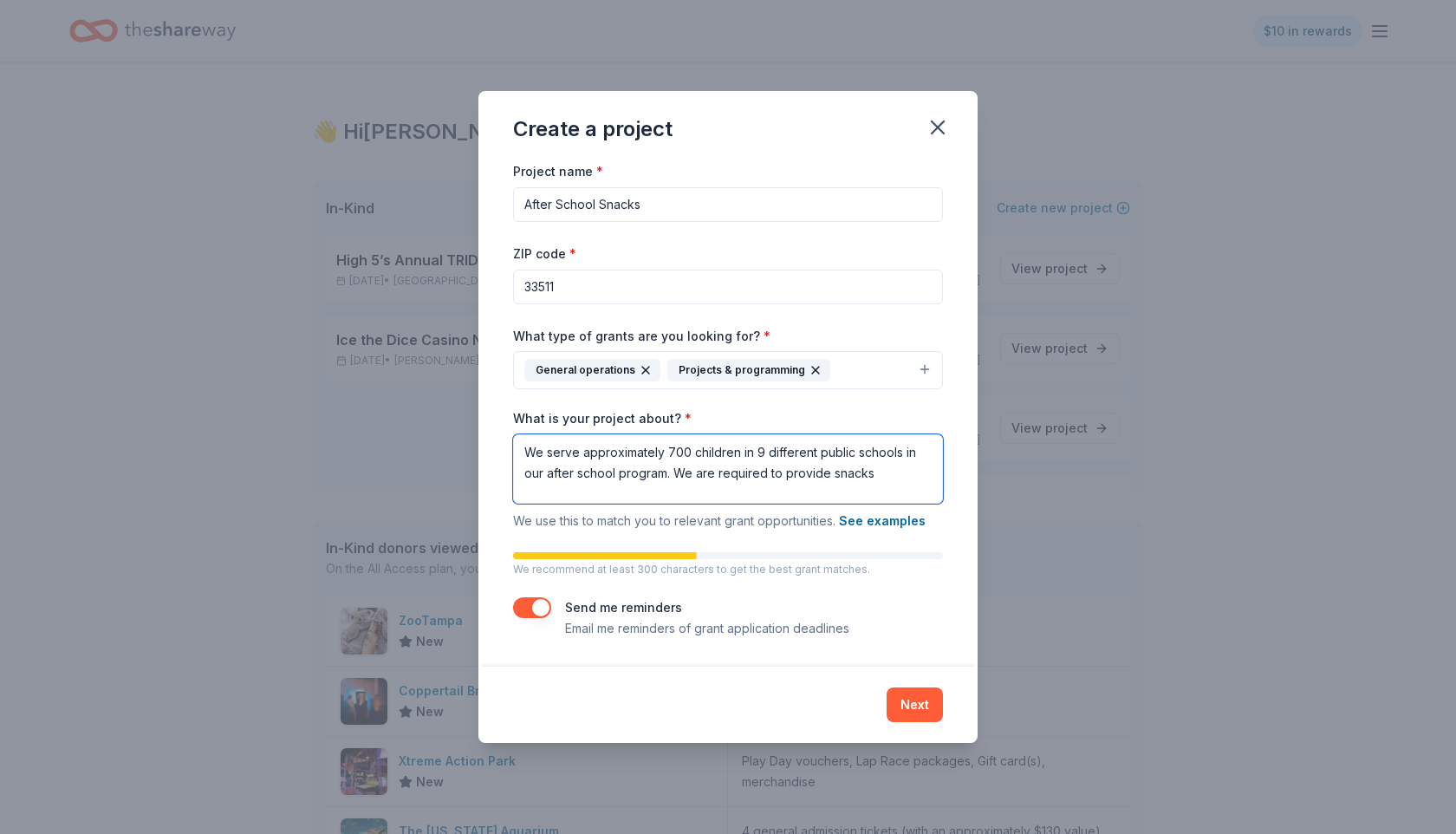
drag, startPoint x: 658, startPoint y: 448, endPoint x: 532, endPoint y: 448, distance: 126.0
click at [532, 448] on textarea "We serve approximately 700 children in 9 different public schools in our after …" at bounding box center [728, 469] width 430 height 69
drag, startPoint x: 660, startPoint y: 451, endPoint x: 521, endPoint y: 453, distance: 139.0
click at [521, 453] on textarea "We serve approximately 700 children in 9 different public schools in our after …" at bounding box center [728, 469] width 430 height 69
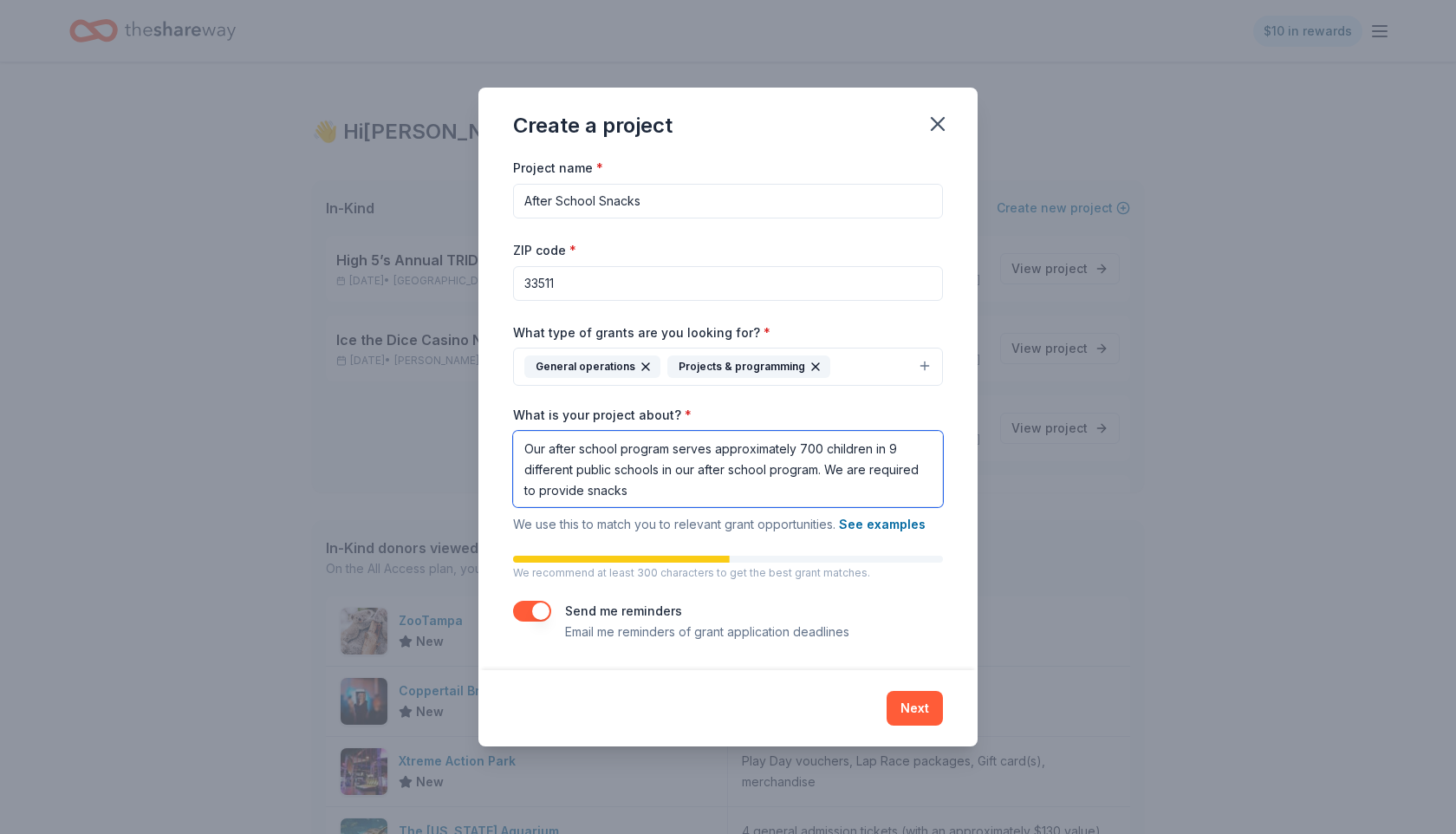
drag, startPoint x: 660, startPoint y: 468, endPoint x: 815, endPoint y: 478, distance: 155.3
click at [815, 478] on textarea "Our after school program serves approximately 700 children in 9 different publi…" at bounding box center [728, 469] width 430 height 76
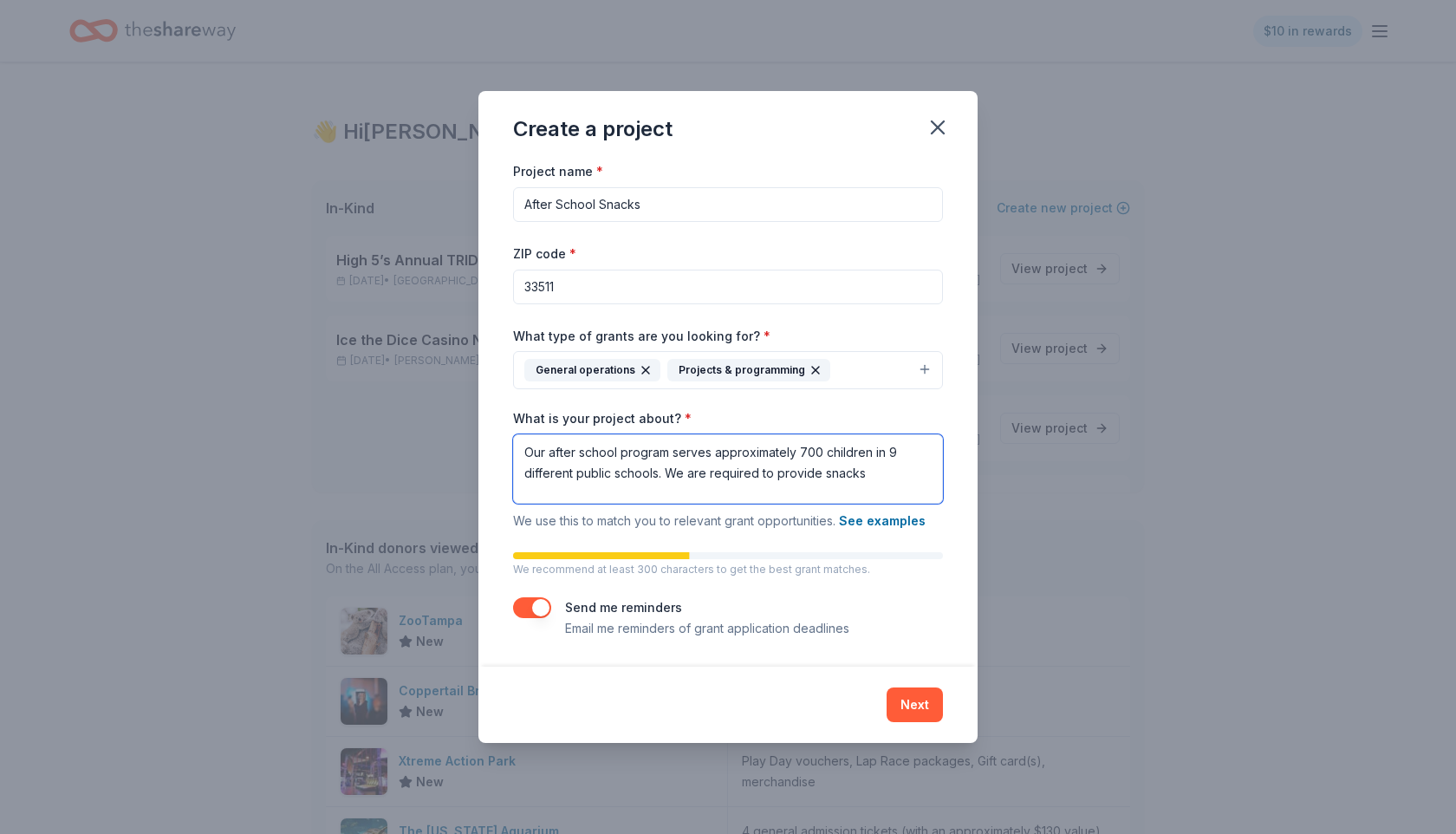
click at [869, 479] on textarea "Our after school program serves approximately 700 children in 9 different publi…" at bounding box center [728, 469] width 430 height 69
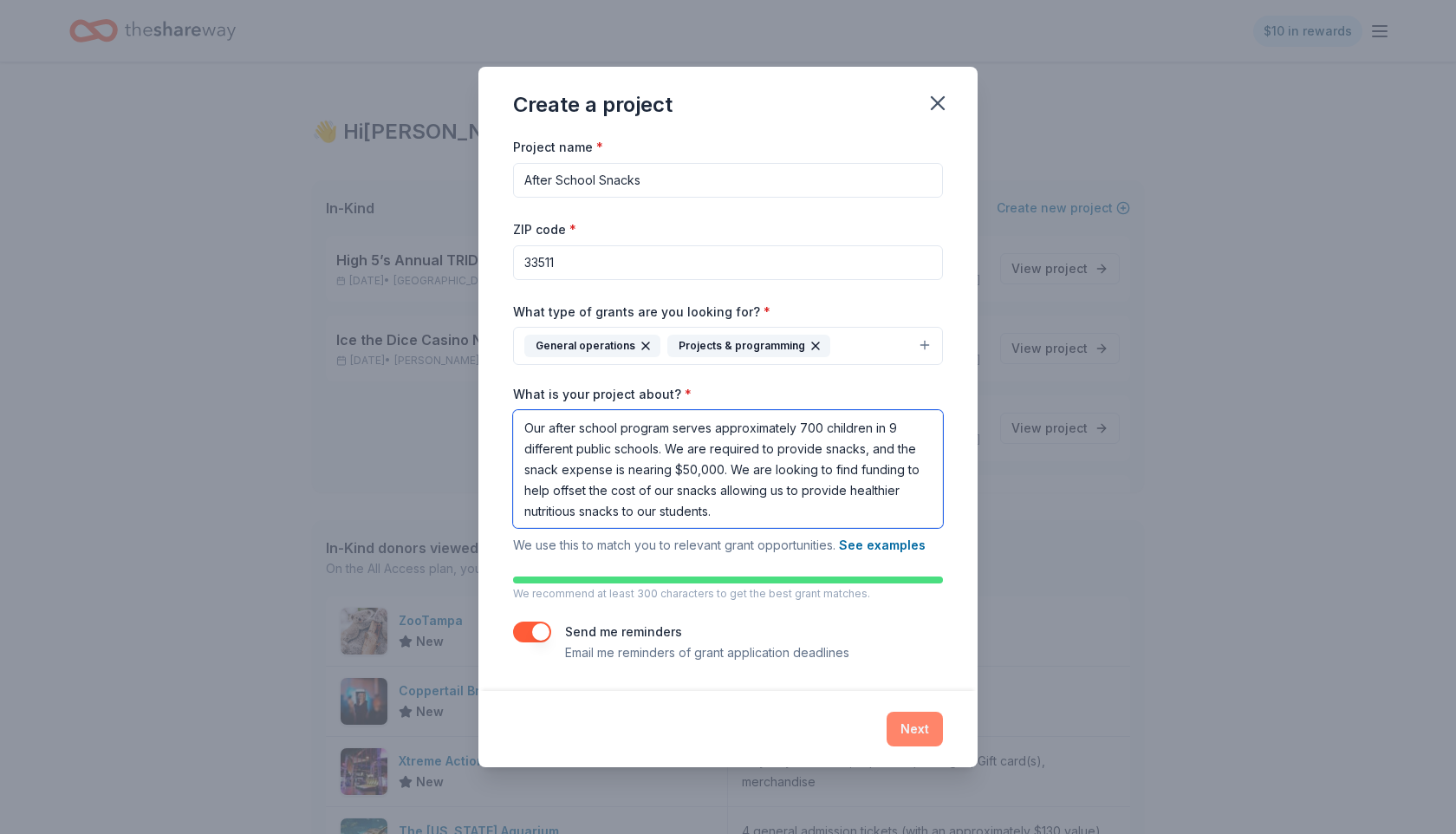
type textarea "Our after school program serves approximately 700 children in 9 different publi…"
click at [911, 736] on button "Next" at bounding box center [915, 729] width 57 height 35
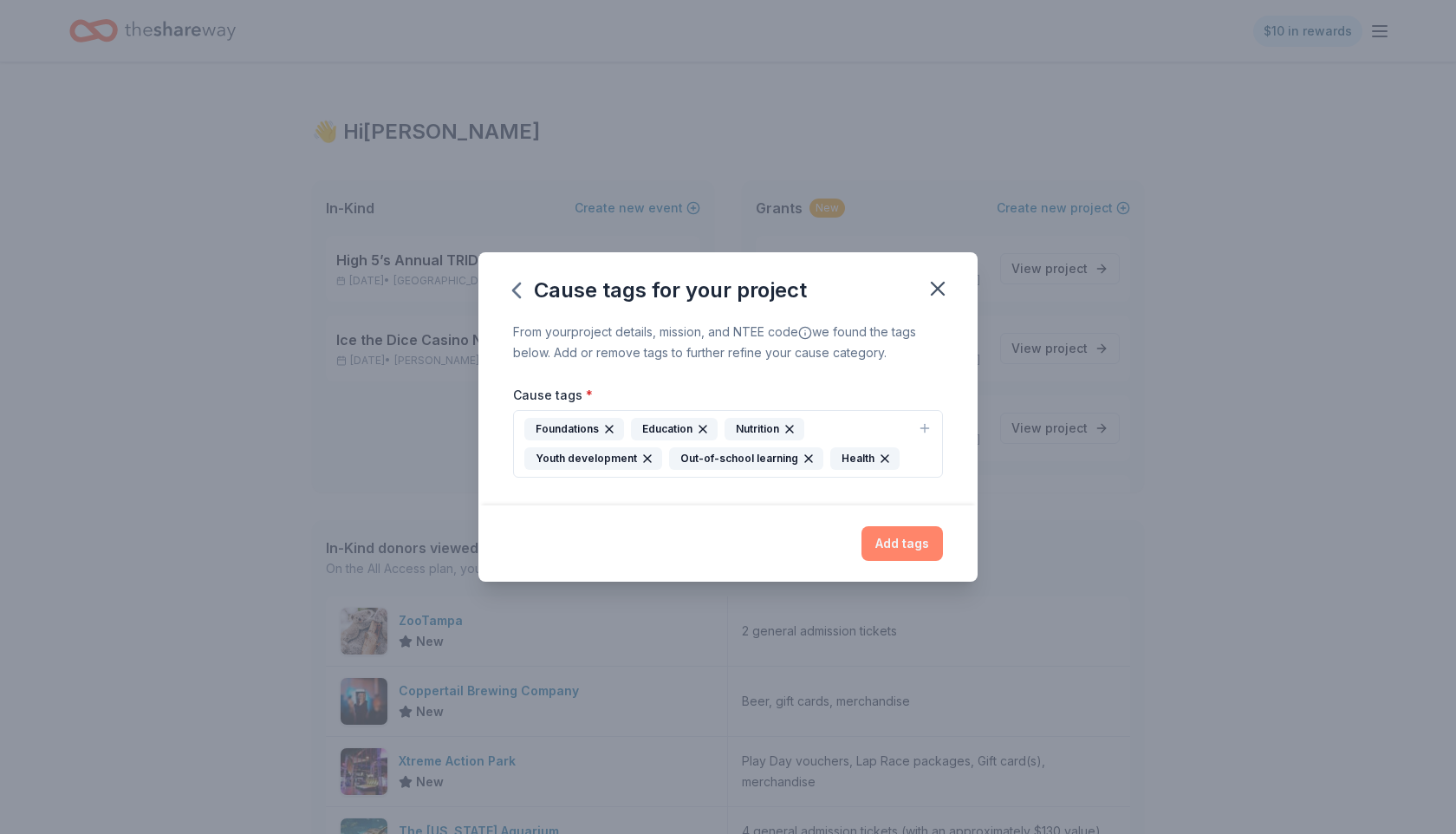
click at [913, 544] on button "Add tags" at bounding box center [902, 543] width 82 height 35
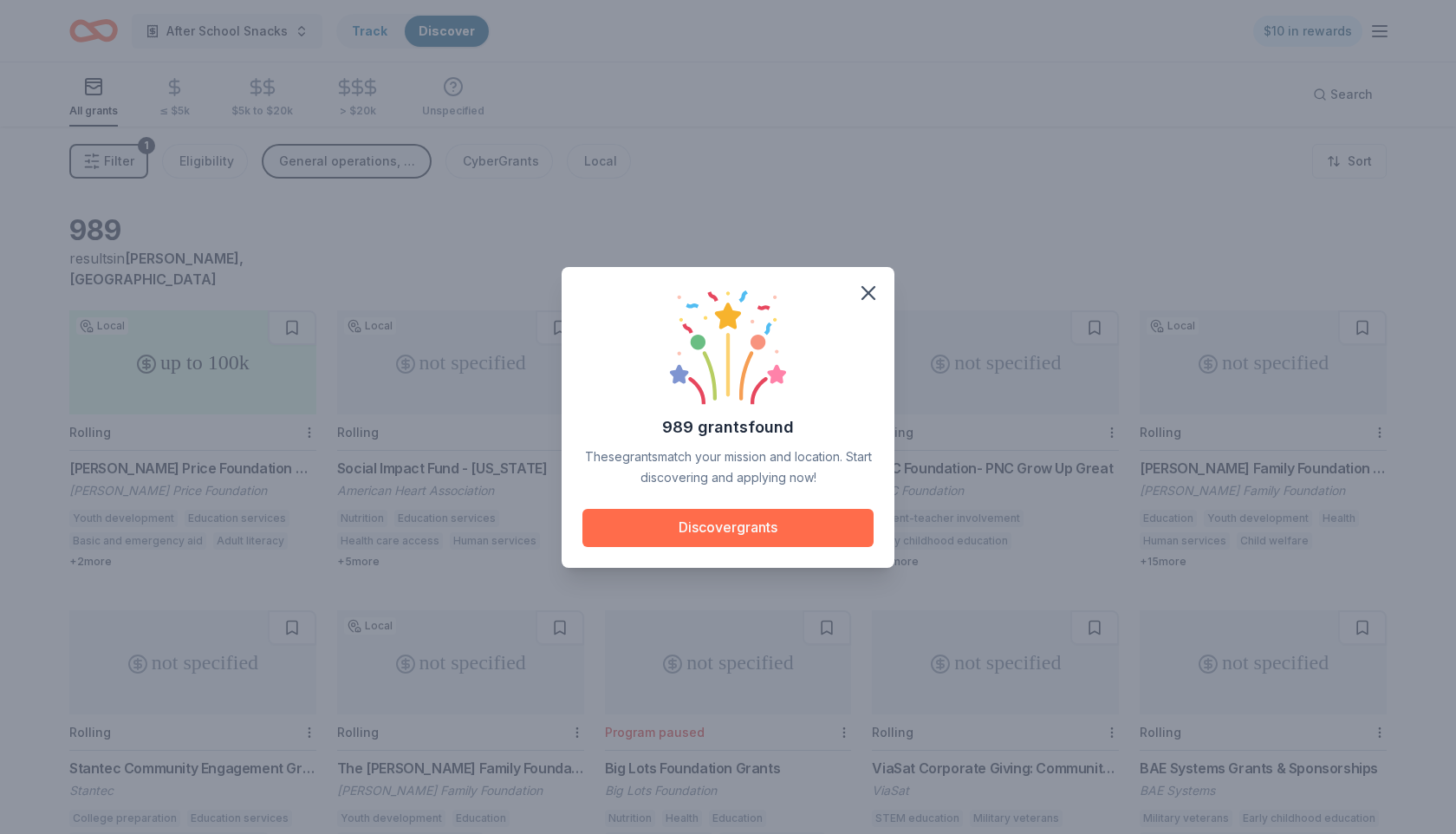
click at [712, 531] on button "Discover grants" at bounding box center [728, 527] width 292 height 38
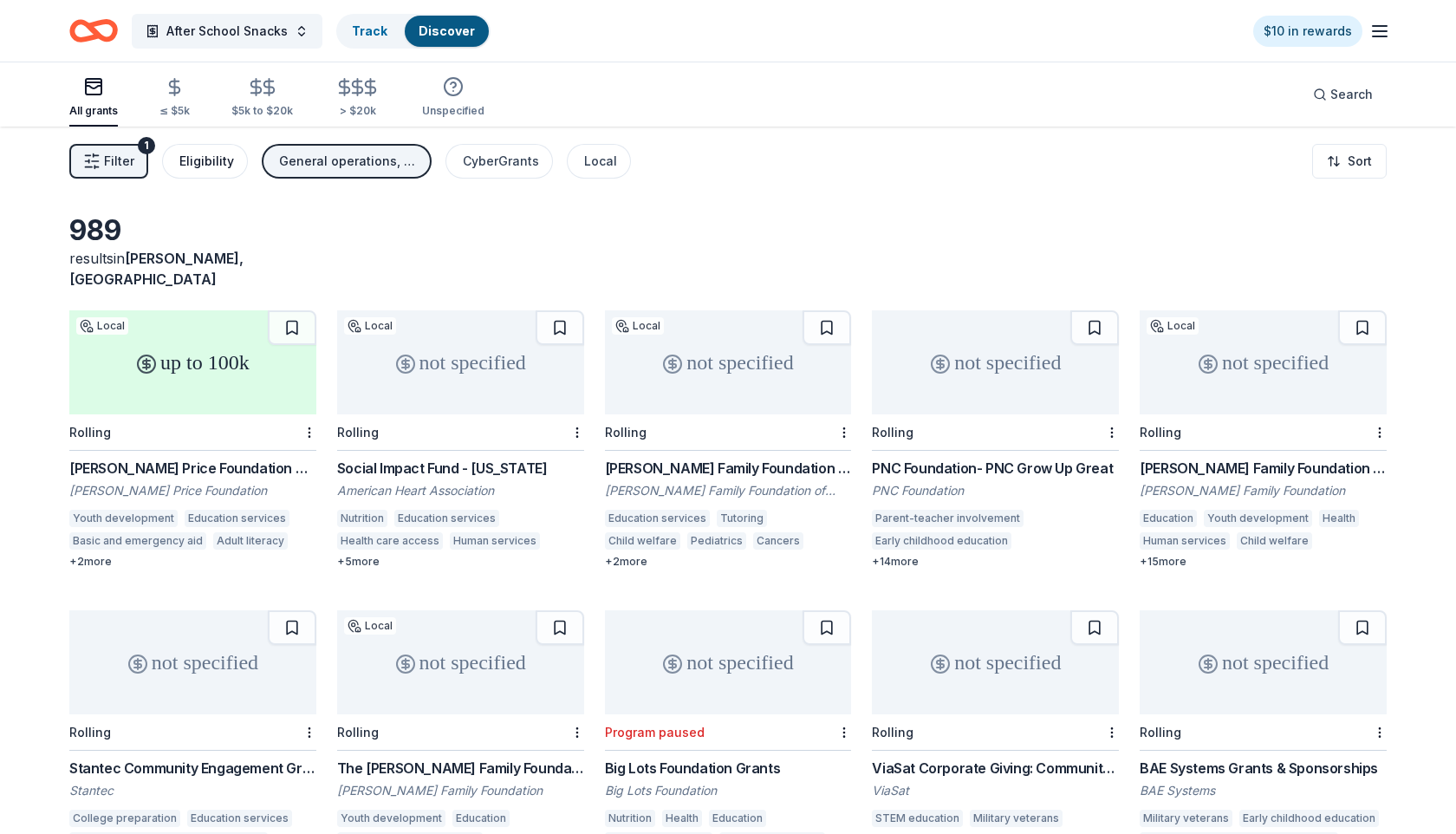
click at [197, 169] on div "Eligibility" at bounding box center [206, 160] width 55 height 20
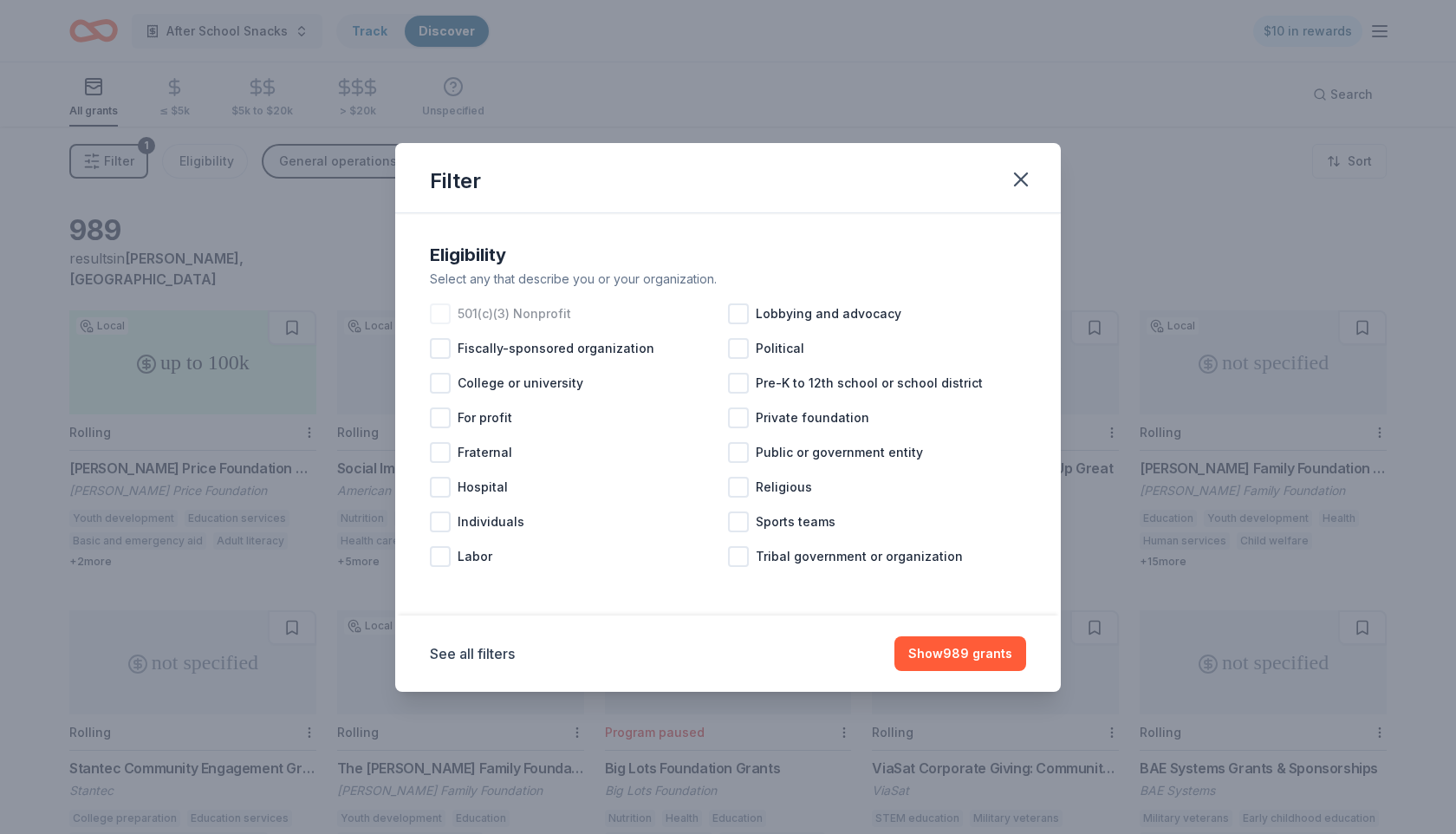
click at [441, 319] on div at bounding box center [440, 313] width 20 height 20
click at [945, 660] on button "Show 832 grants" at bounding box center [961, 653] width 130 height 35
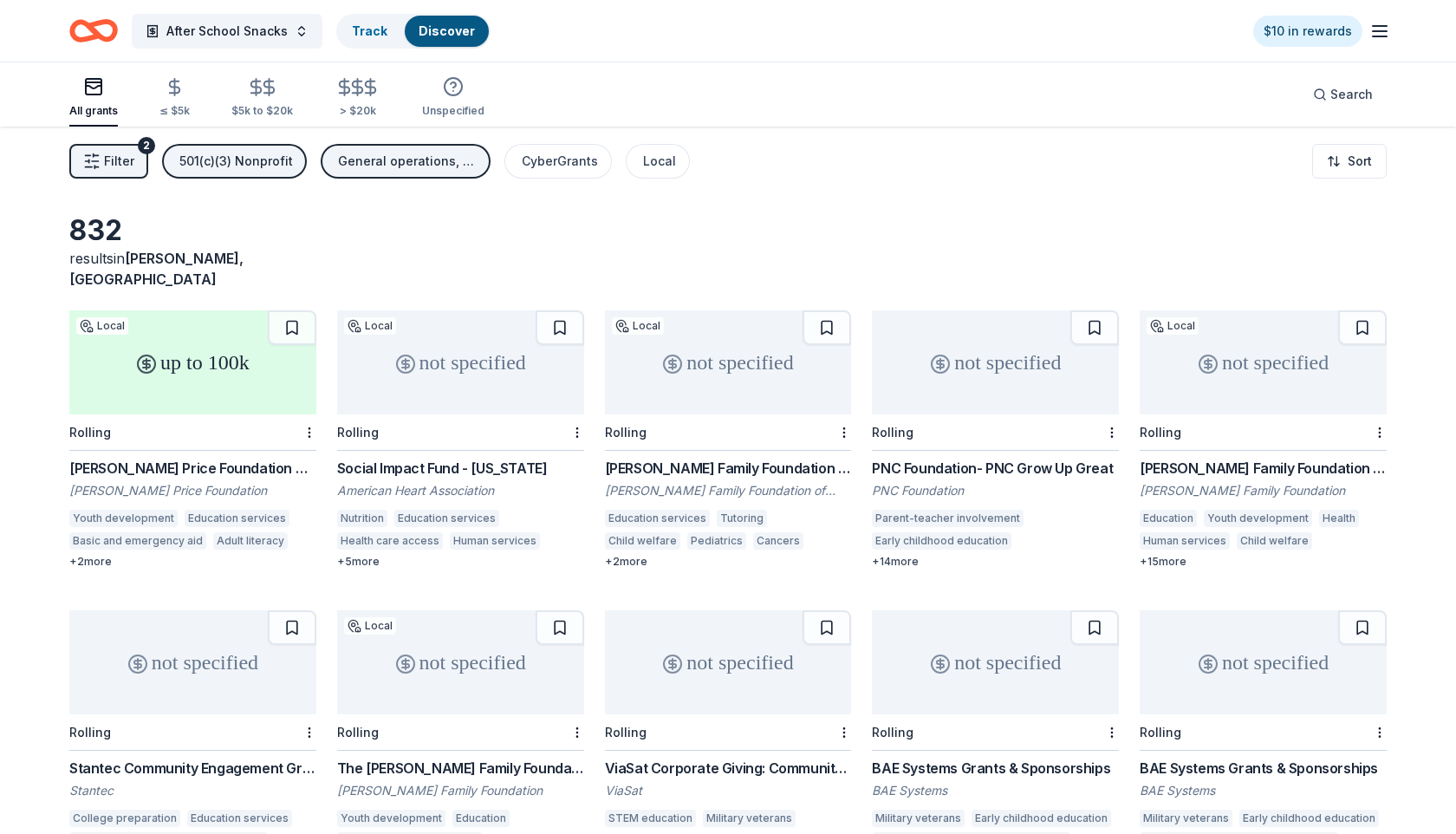
click at [104, 154] on span "Filter" at bounding box center [119, 160] width 30 height 20
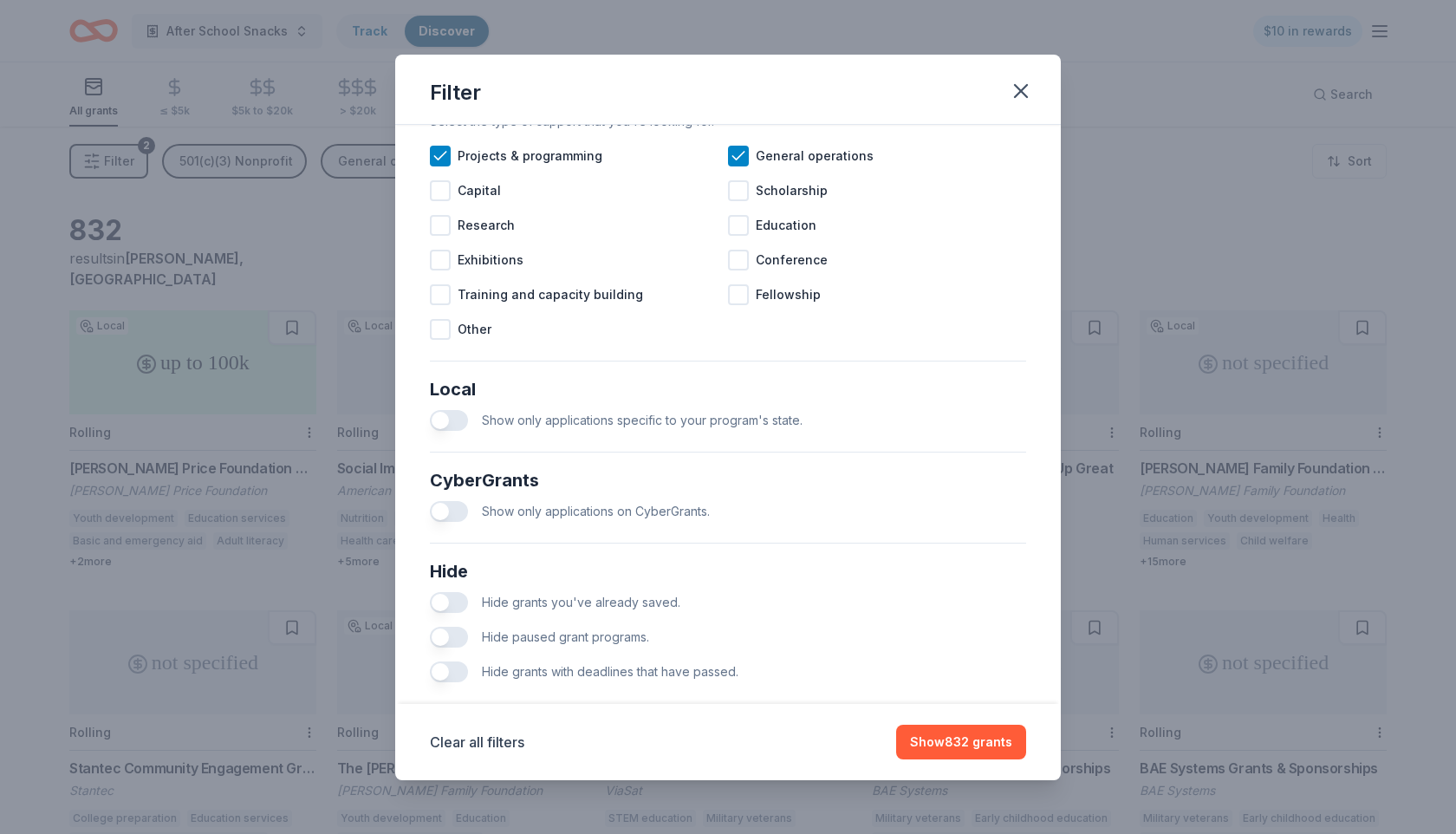
scroll to position [776, 0]
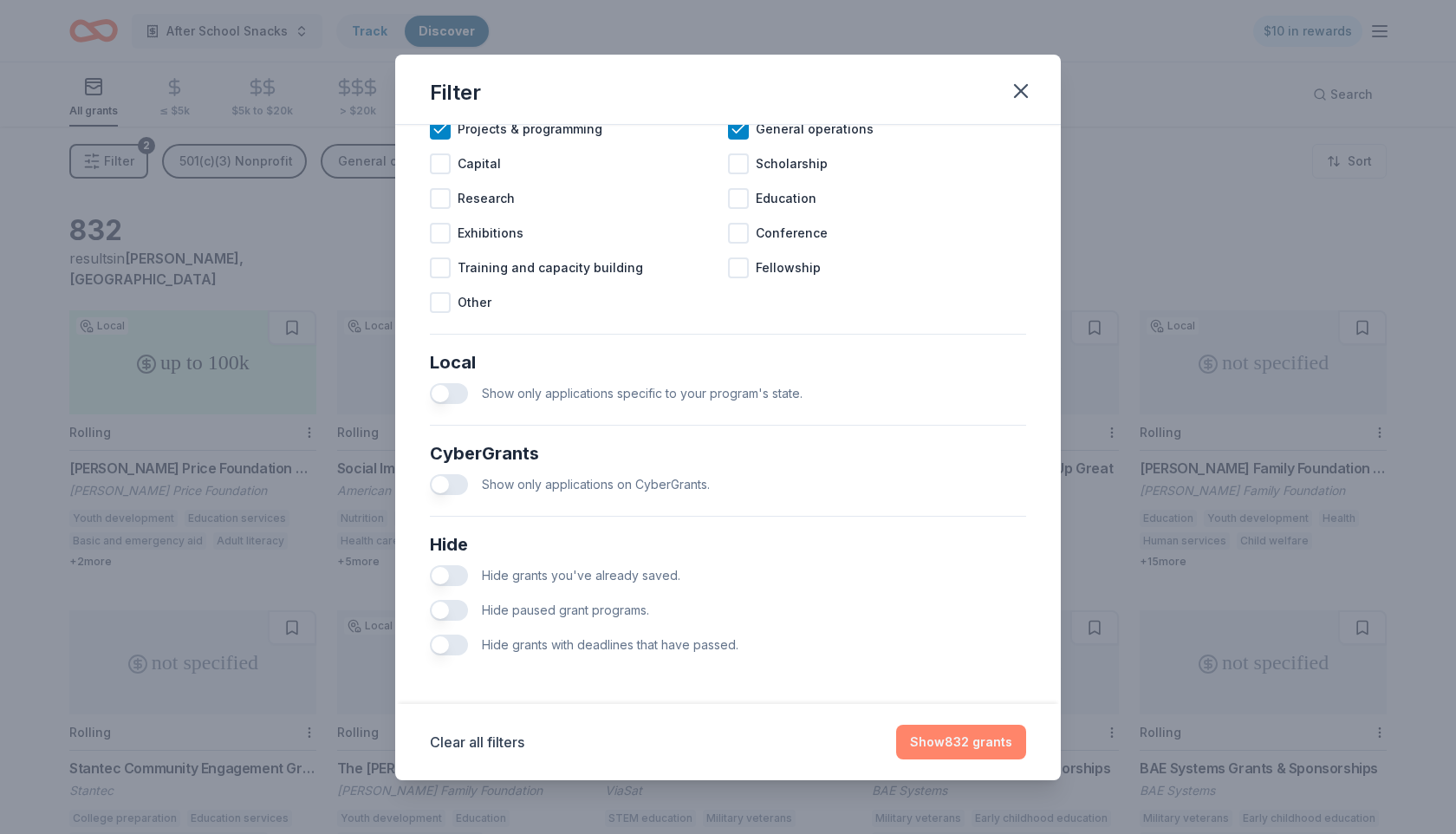
click at [938, 744] on button "Show 832 grants" at bounding box center [961, 742] width 130 height 35
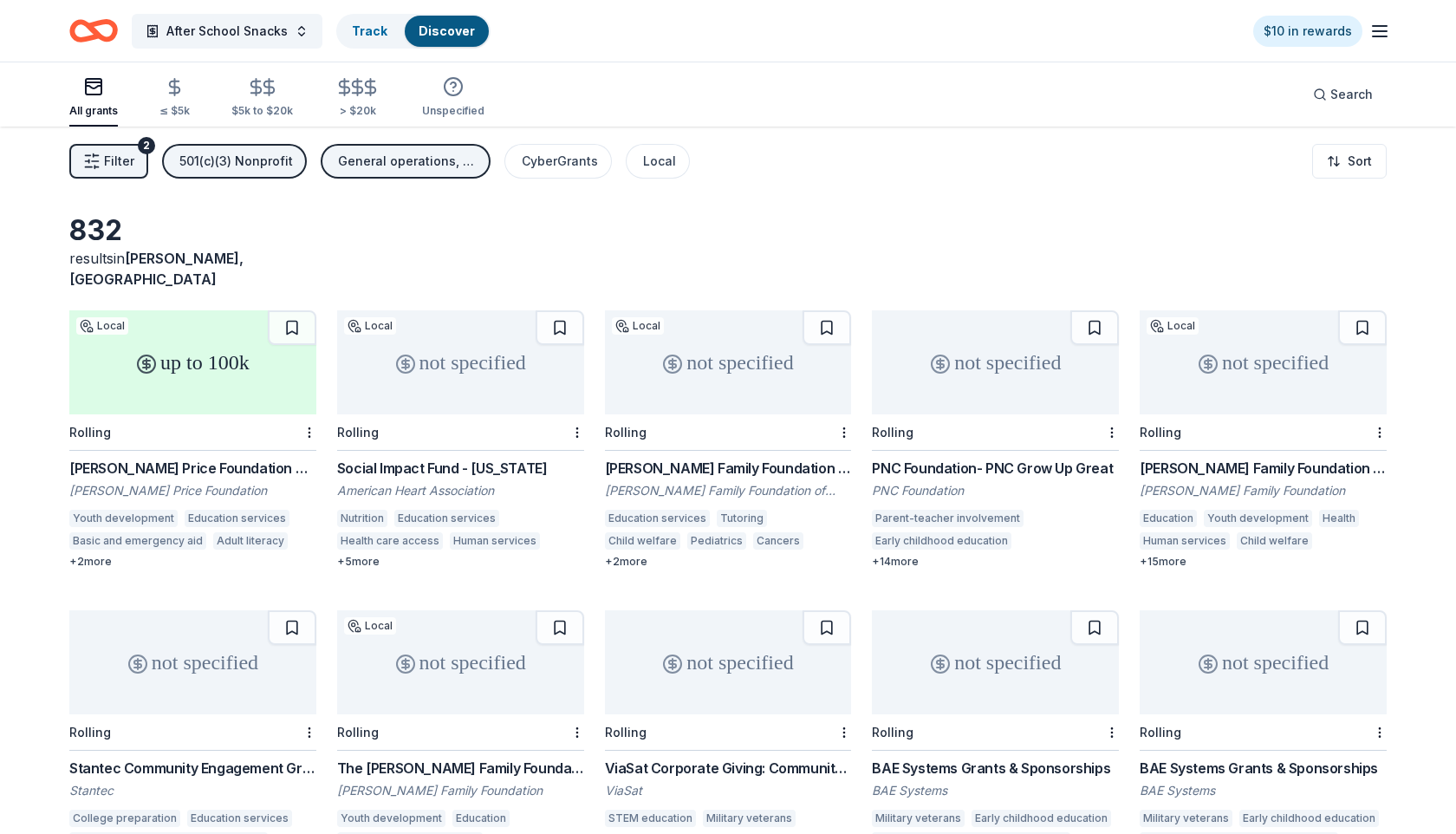
scroll to position [0, 0]
click at [196, 457] on div "T. Rowe Price Foundation Grants" at bounding box center [192, 467] width 247 height 20
click at [296, 310] on button at bounding box center [292, 327] width 49 height 35
click at [555, 311] on button at bounding box center [560, 327] width 49 height 35
click at [448, 758] on div "The DeBartolo Family Foundation Grant" at bounding box center [461, 768] width 247 height 20
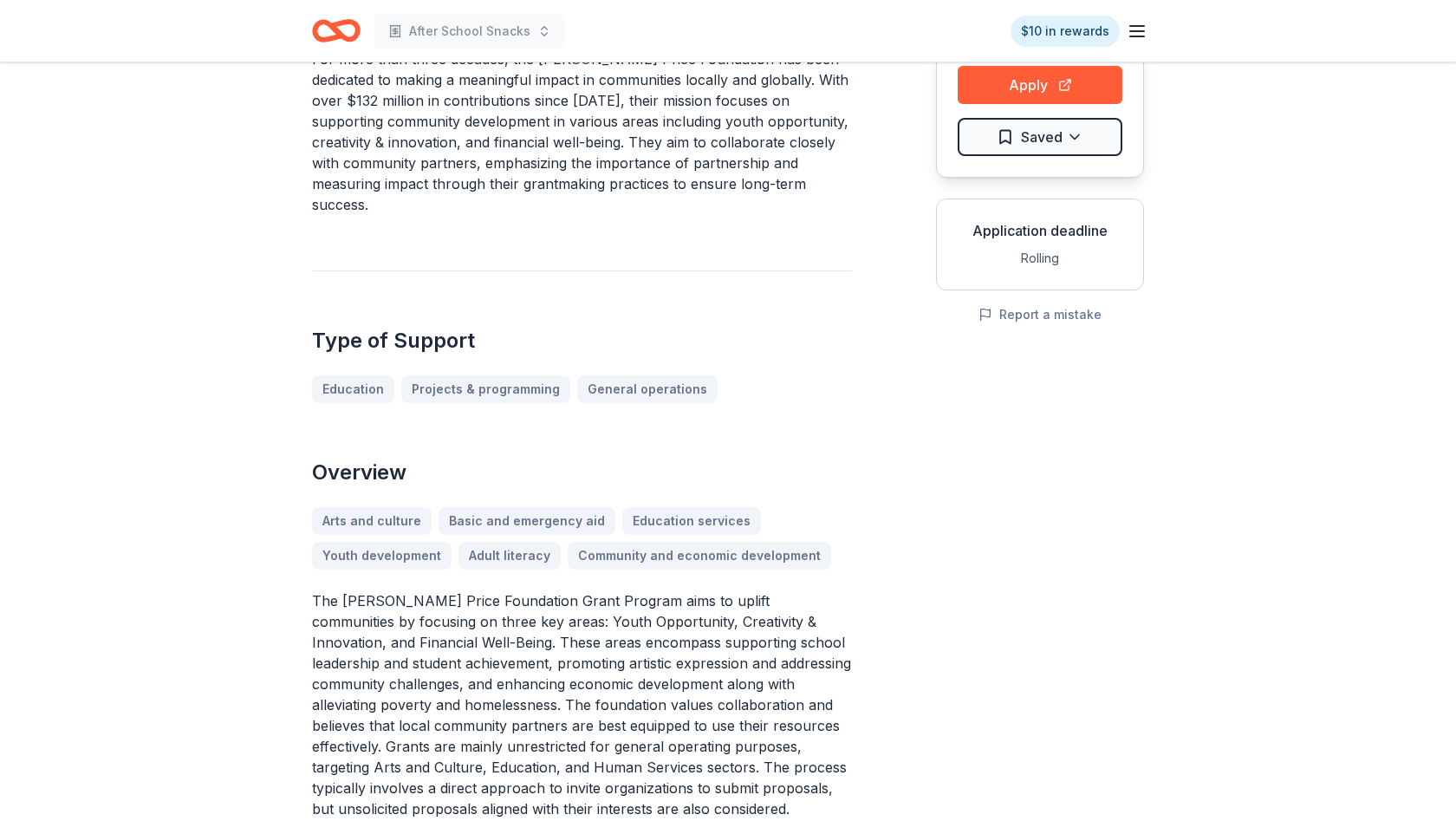
scroll to position [195, 0]
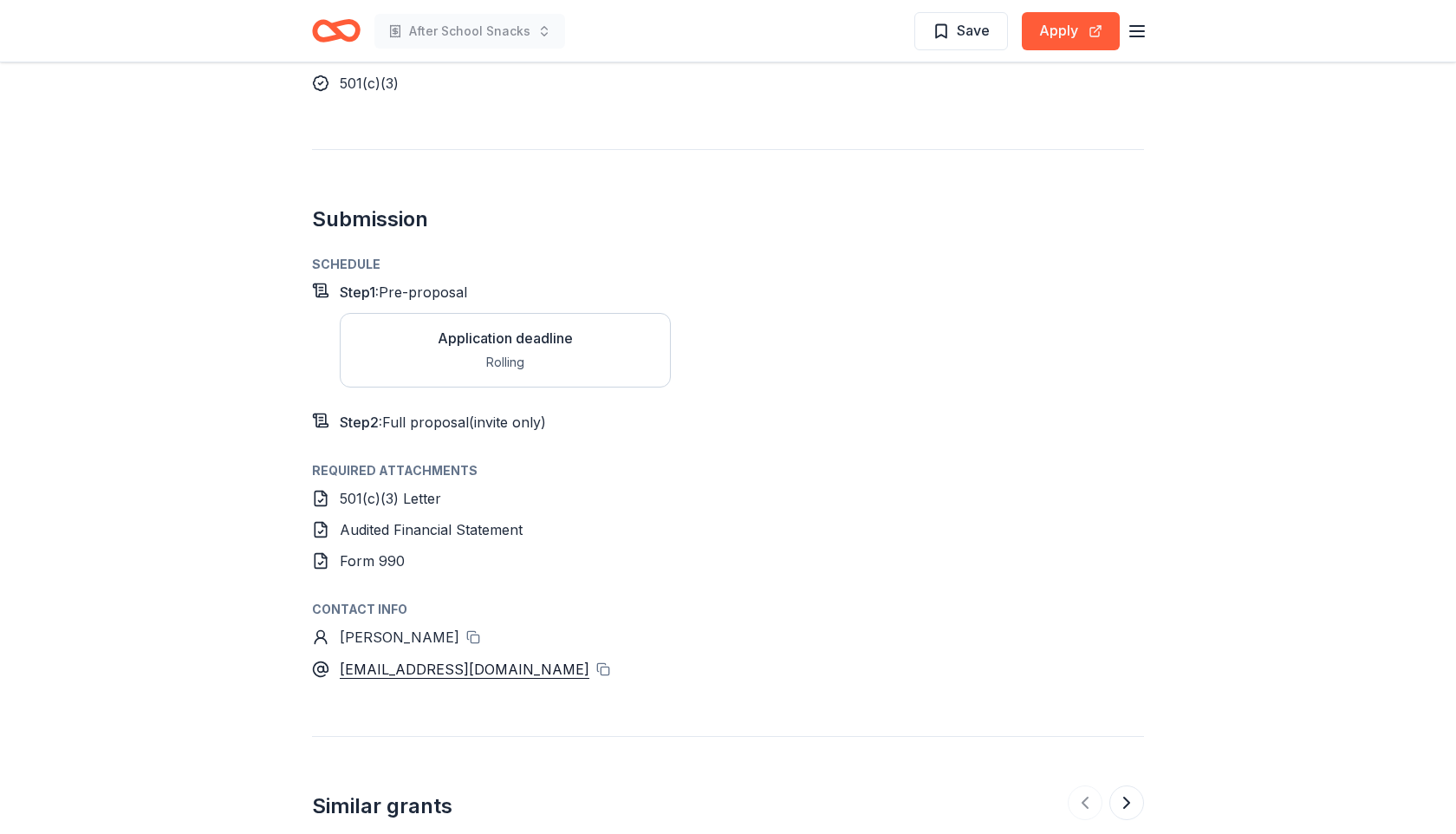
scroll to position [1172, 0]
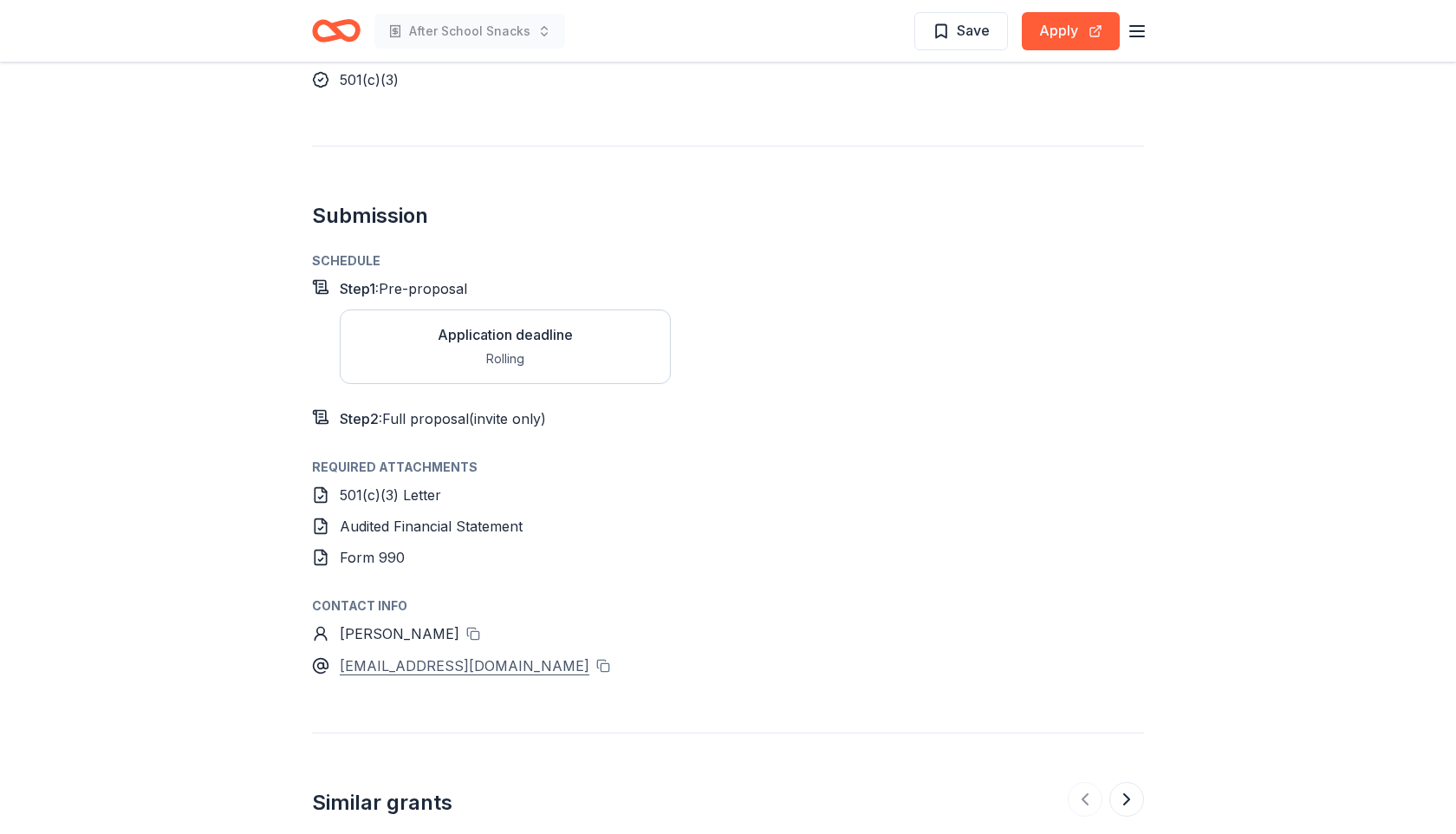
click at [479, 655] on div "[EMAIL_ADDRESS][DOMAIN_NAME]" at bounding box center [464, 666] width 250 height 22
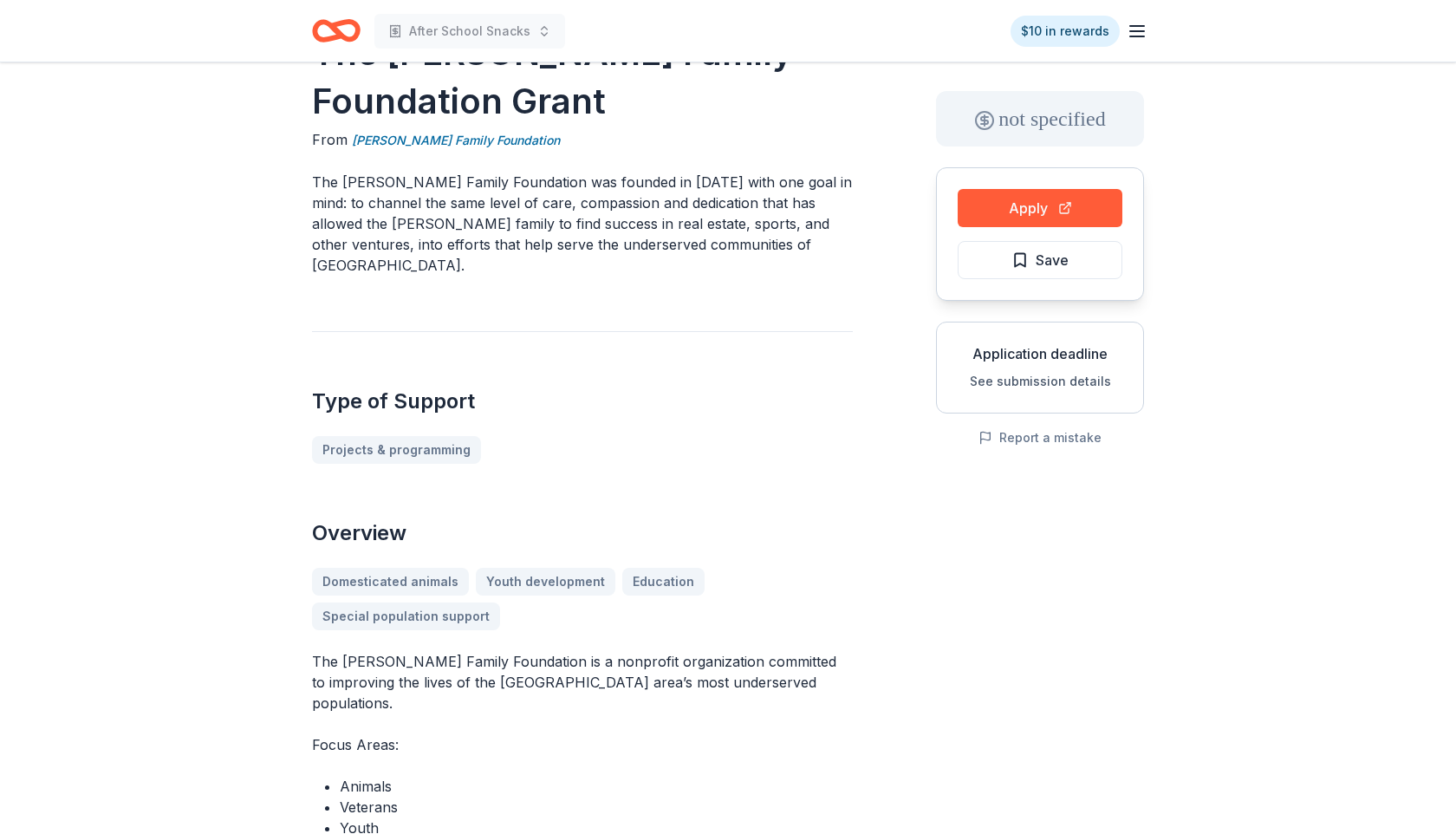
scroll to position [59, 0]
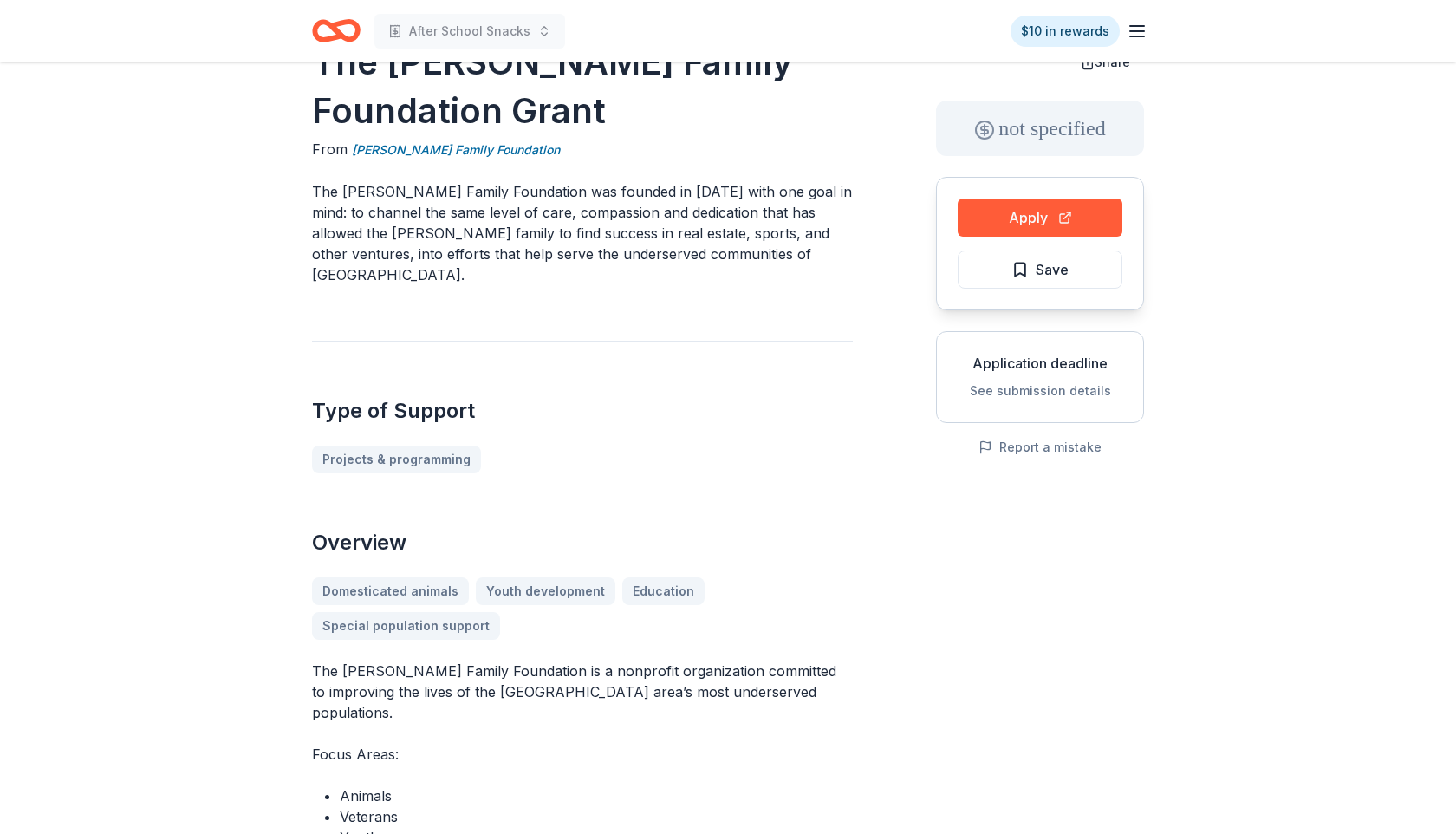
click at [1028, 389] on button "See submission details" at bounding box center [1040, 390] width 141 height 20
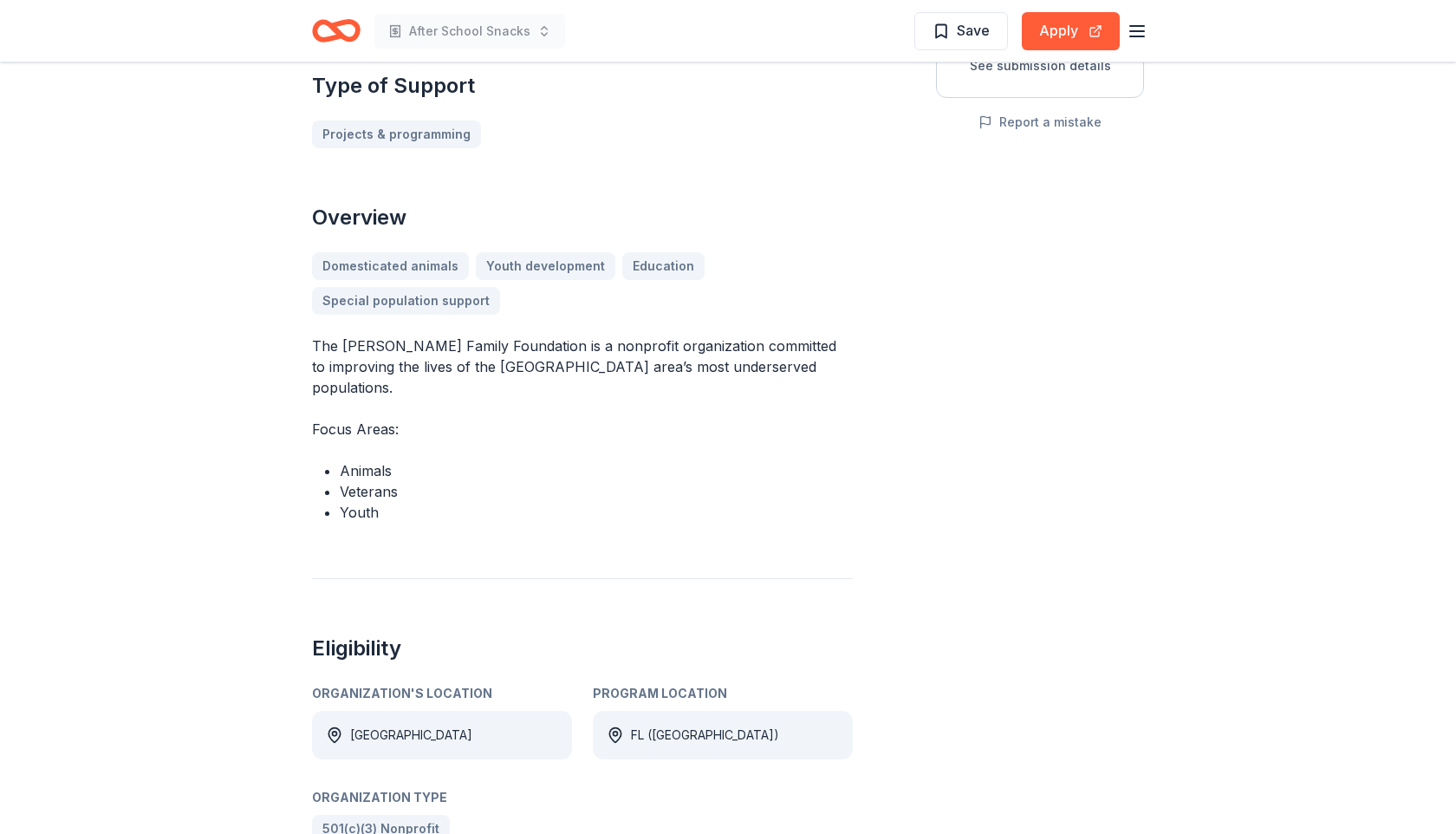
scroll to position [380, 0]
